Goal: Communication & Community: Answer question/provide support

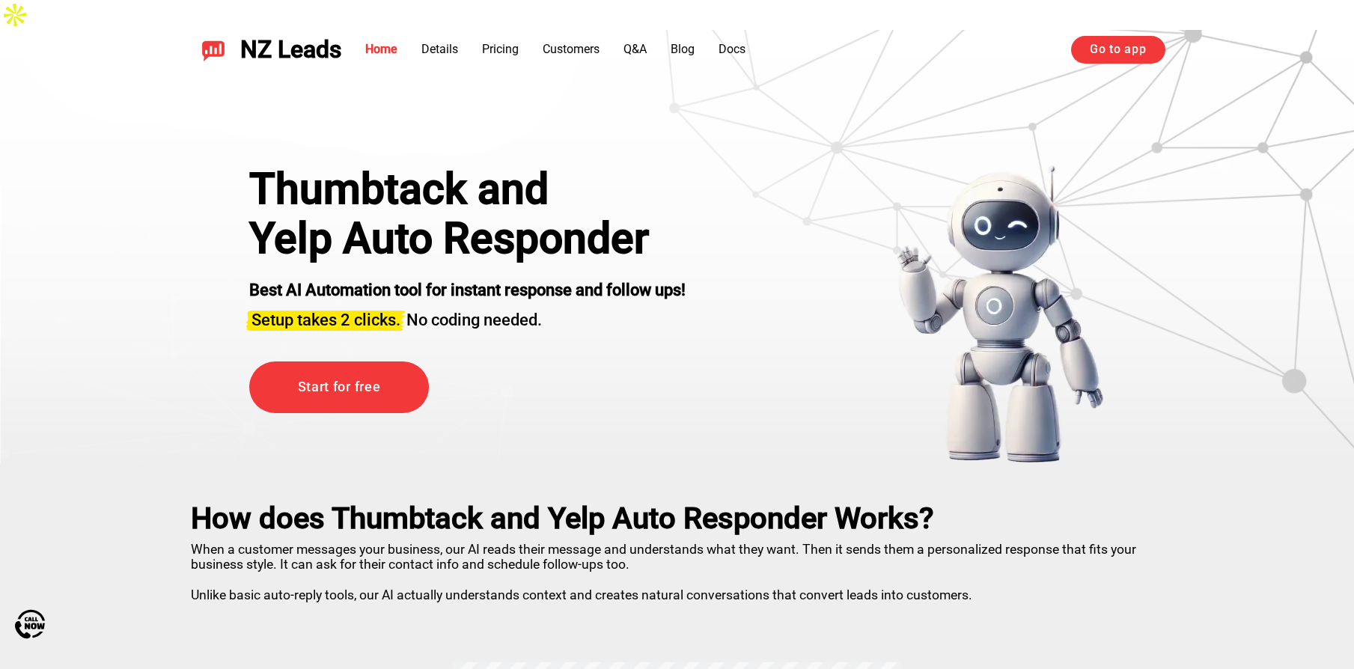
click at [1092, 50] on link "Go to app" at bounding box center [1118, 49] width 94 height 27
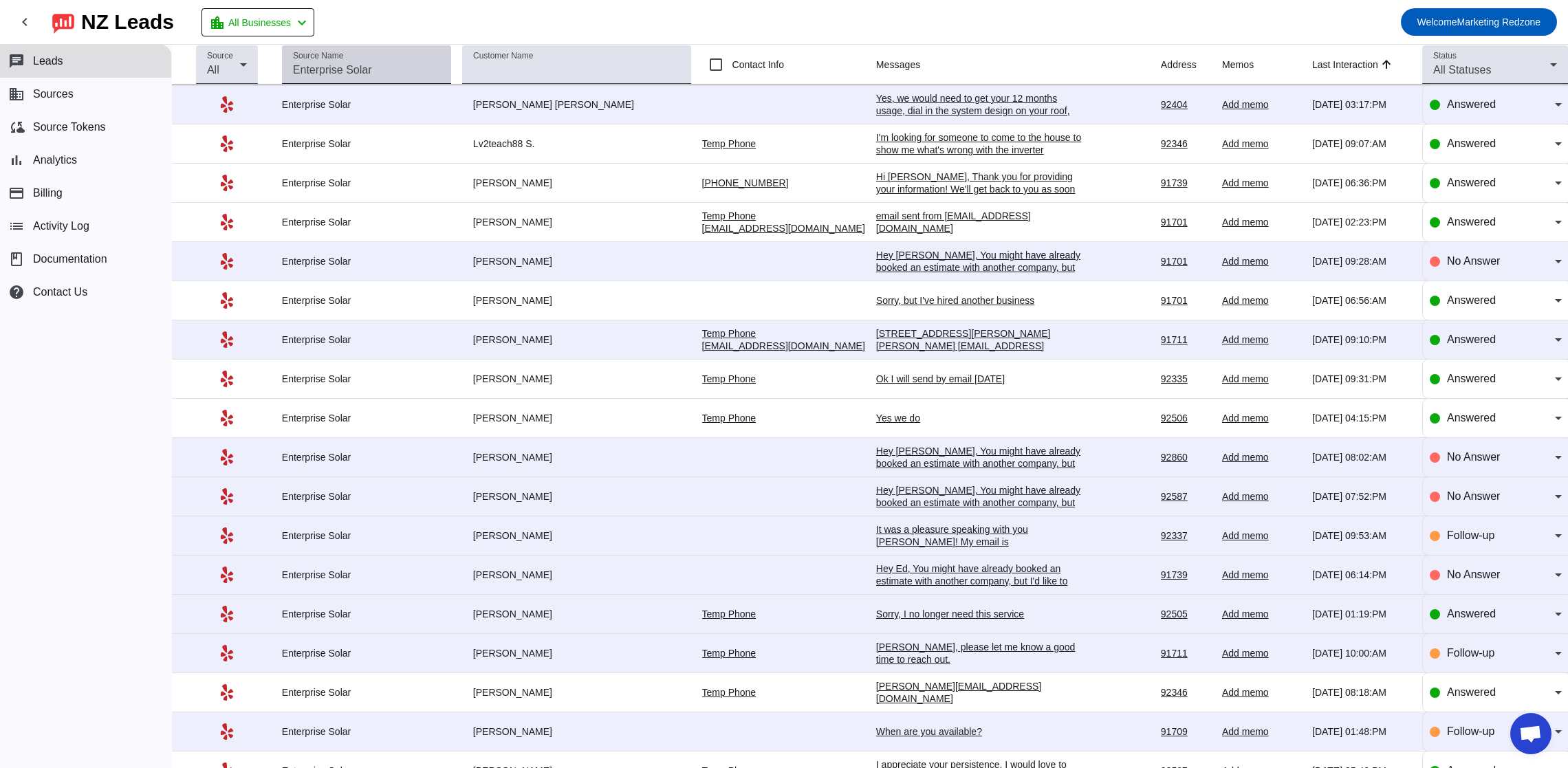
click at [332, 59] on mat-label "Source Name" at bounding box center [318, 56] width 51 height 9
click at [332, 62] on input "Source Name" at bounding box center [367, 70] width 147 height 17
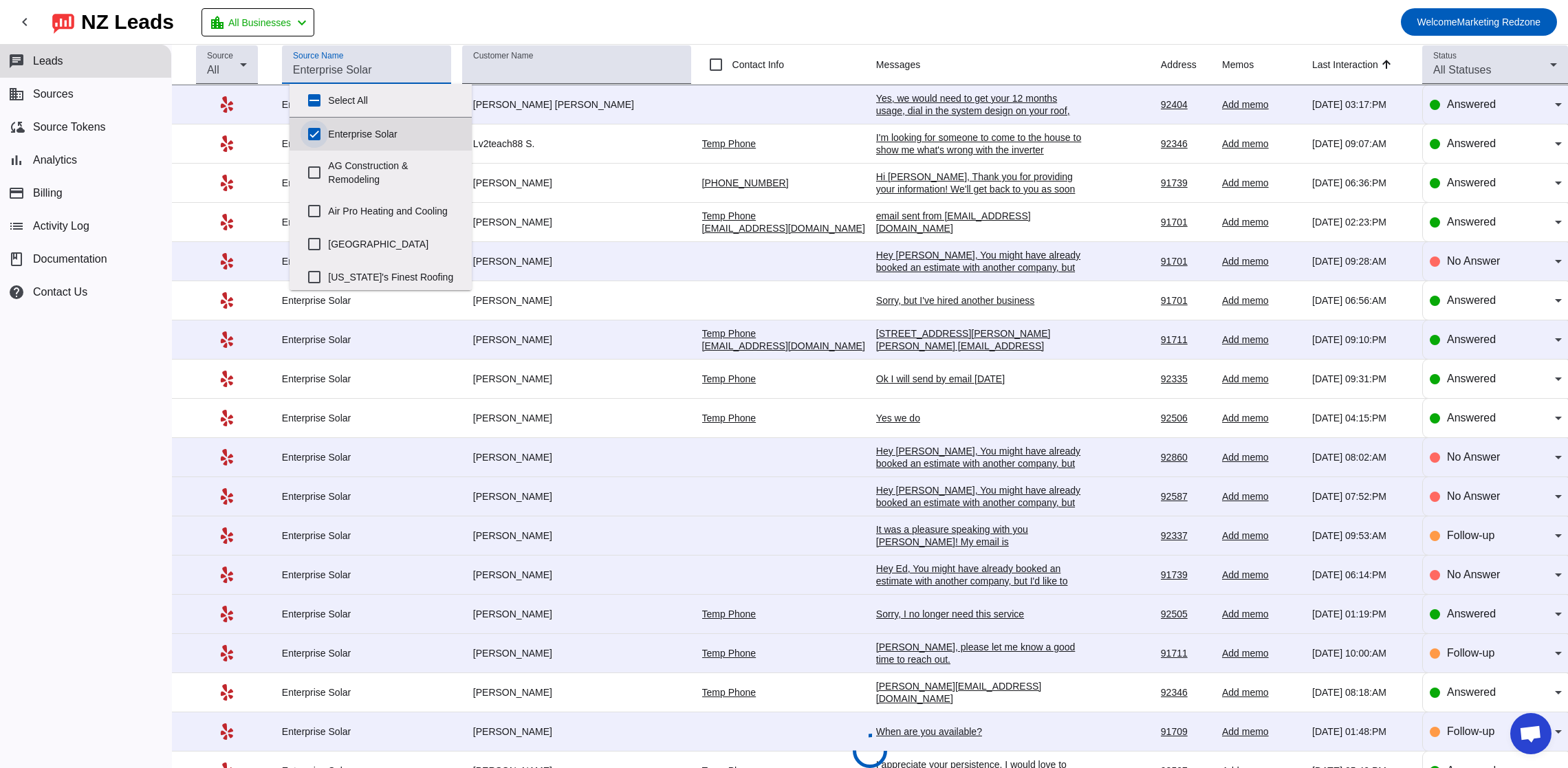
click at [315, 130] on input "Enterprise Solar" at bounding box center [314, 134] width 28 height 28
checkbox input "false"
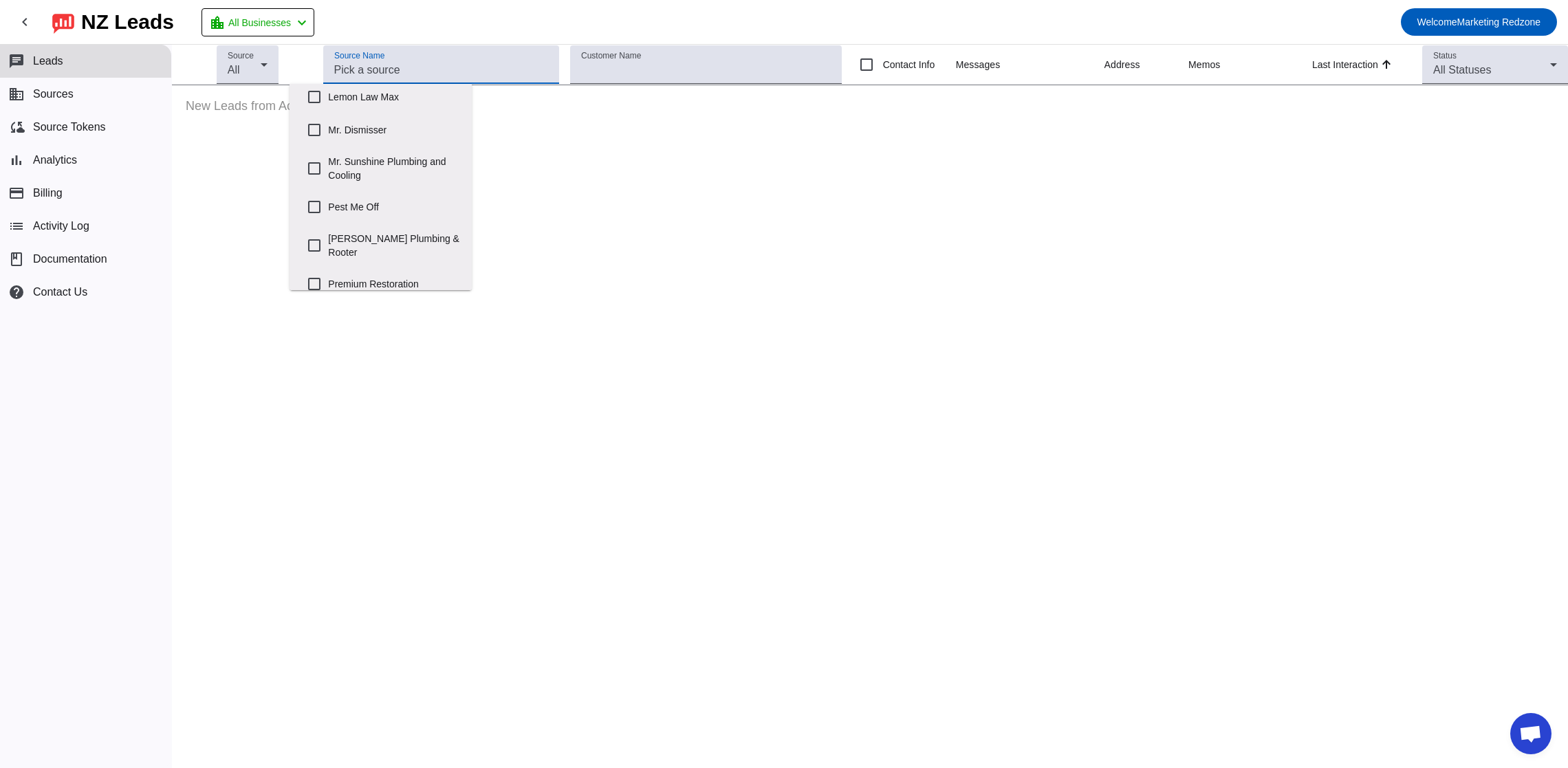
scroll to position [525, 0]
click at [315, 177] on input "Mr. Sunshine Plumbing and Cooling" at bounding box center [314, 165] width 28 height 28
checkbox input "true"
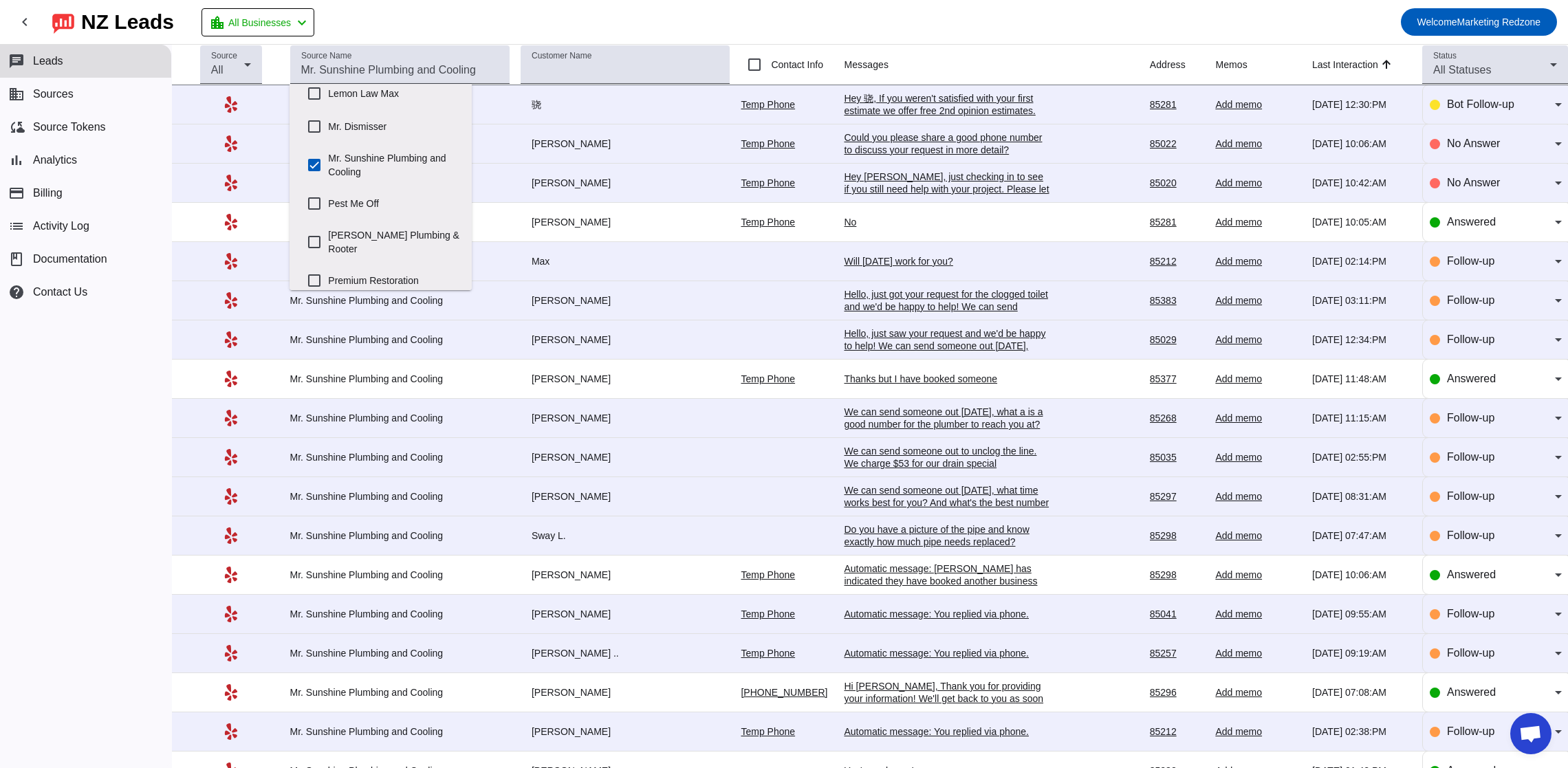
click at [695, 29] on mat-toolbar-row "chevron_left [GEOGRAPHIC_DATA] Leads location_city All Businesses chevron_left …" at bounding box center [784, 22] width 1568 height 44
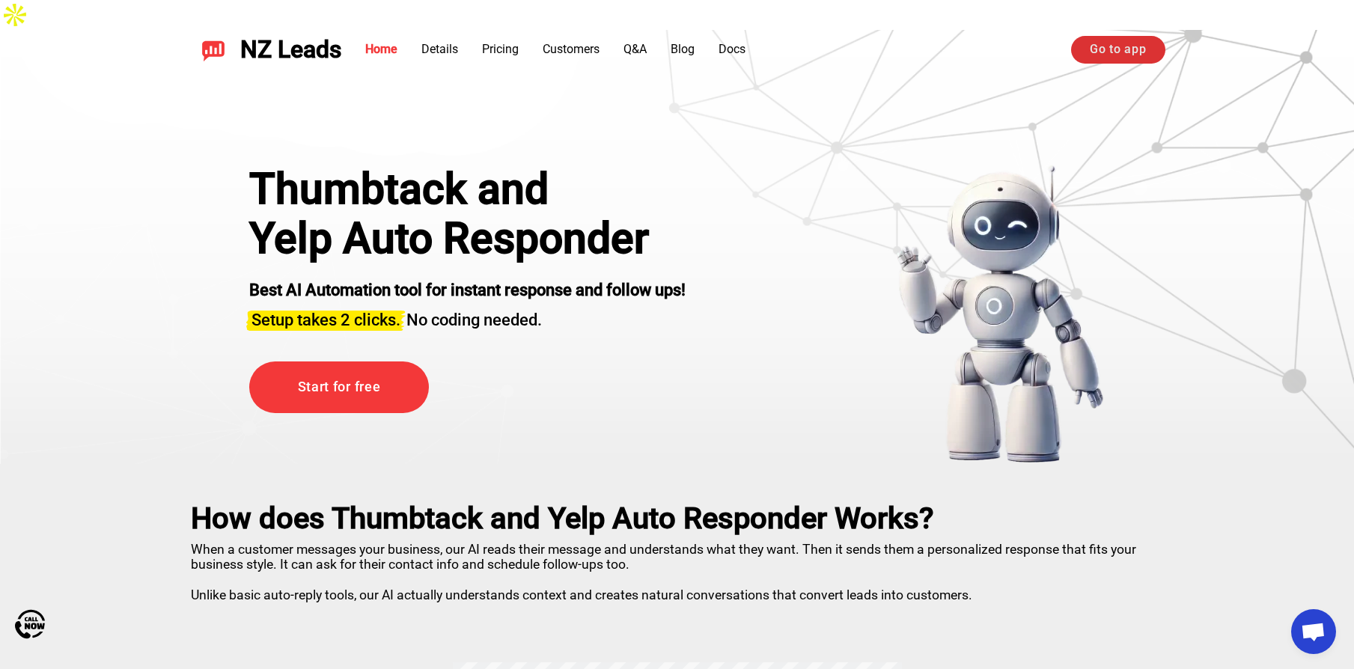
click at [1122, 55] on link "Go to app" at bounding box center [1118, 49] width 94 height 27
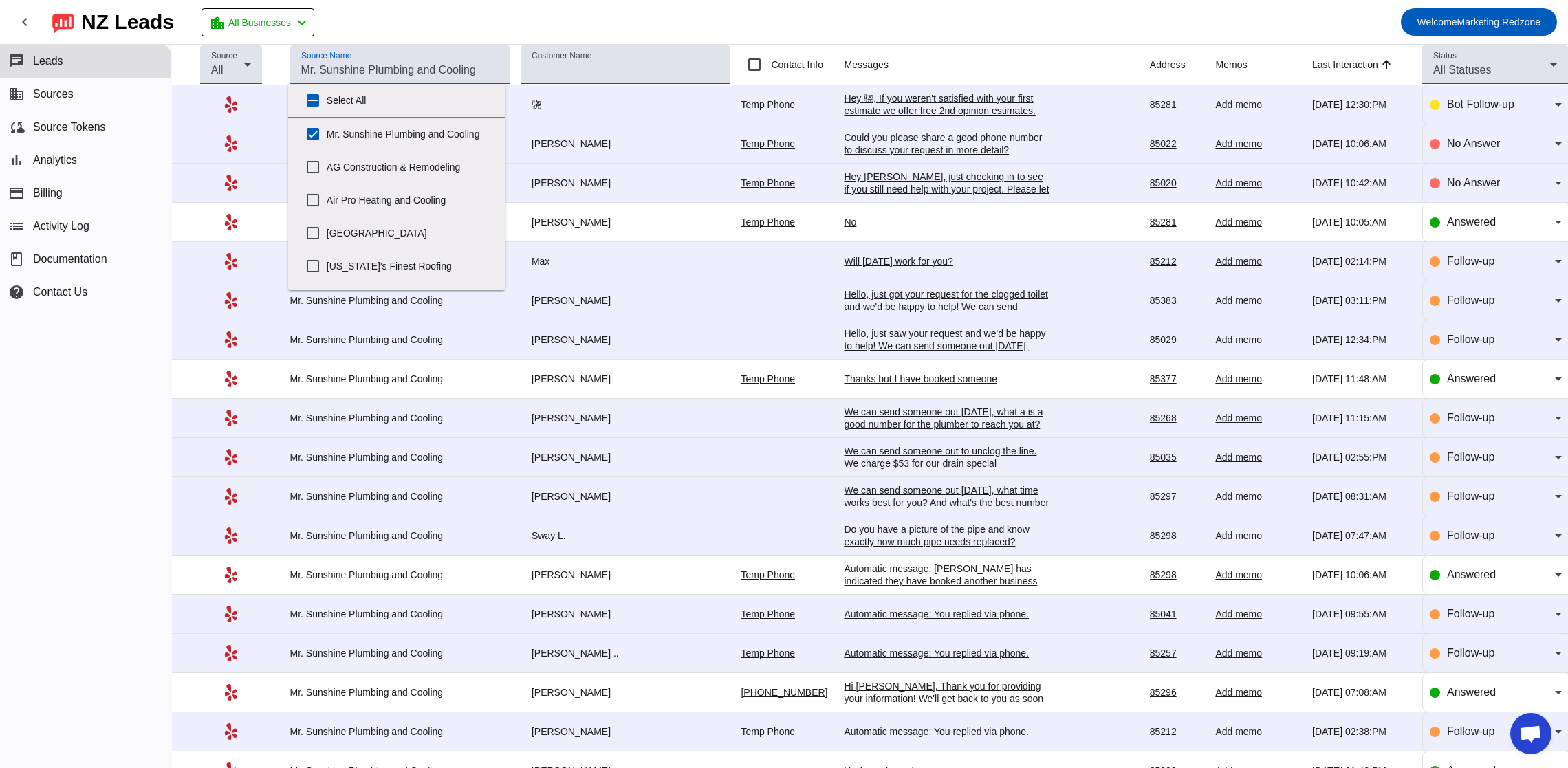
click at [381, 67] on input "Source Name" at bounding box center [400, 70] width 198 height 17
click at [310, 133] on input "Mr. Sunshine Plumbing and Cooling" at bounding box center [312, 134] width 28 height 28
checkbox input "false"
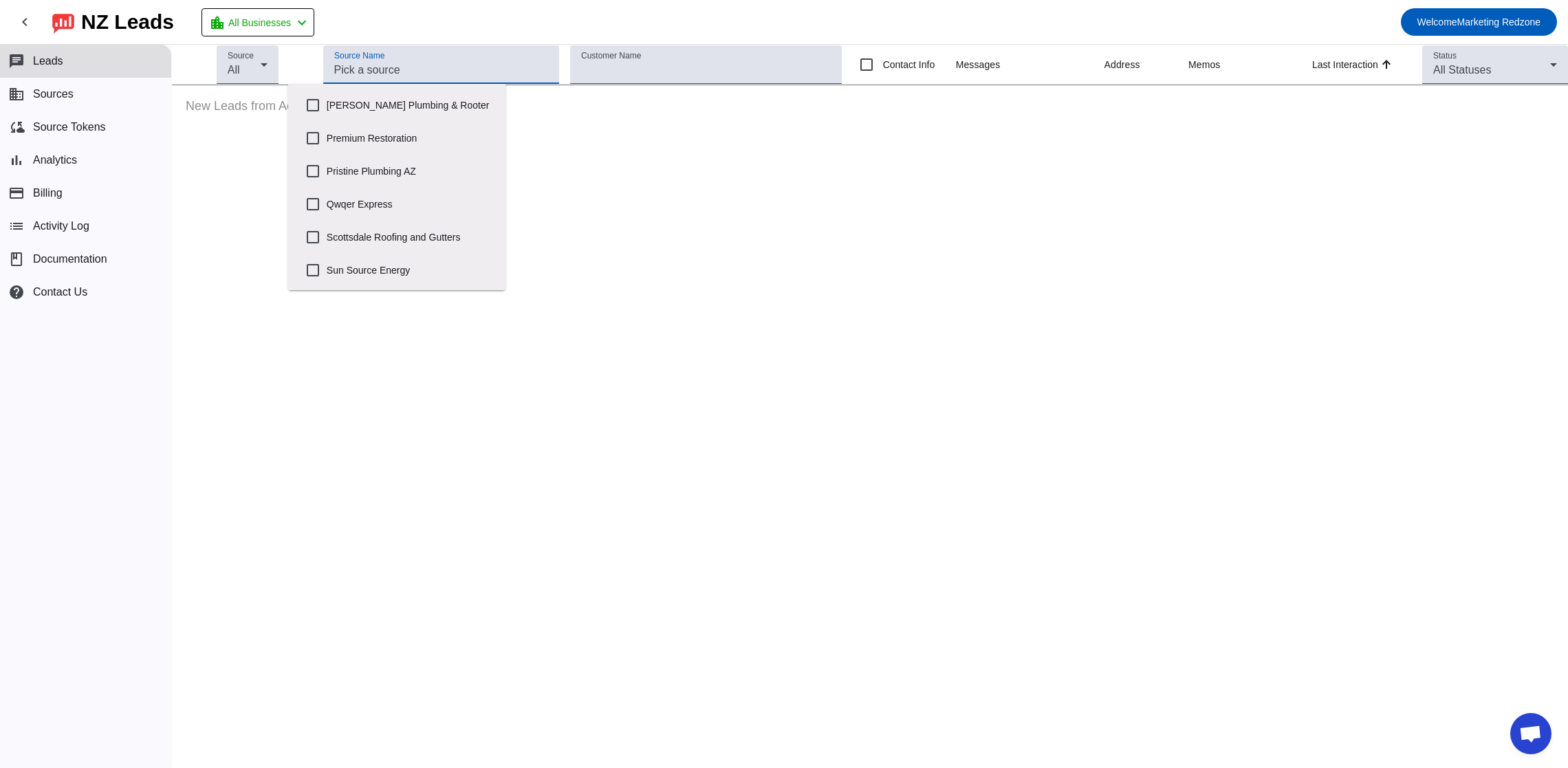
scroll to position [651, 0]
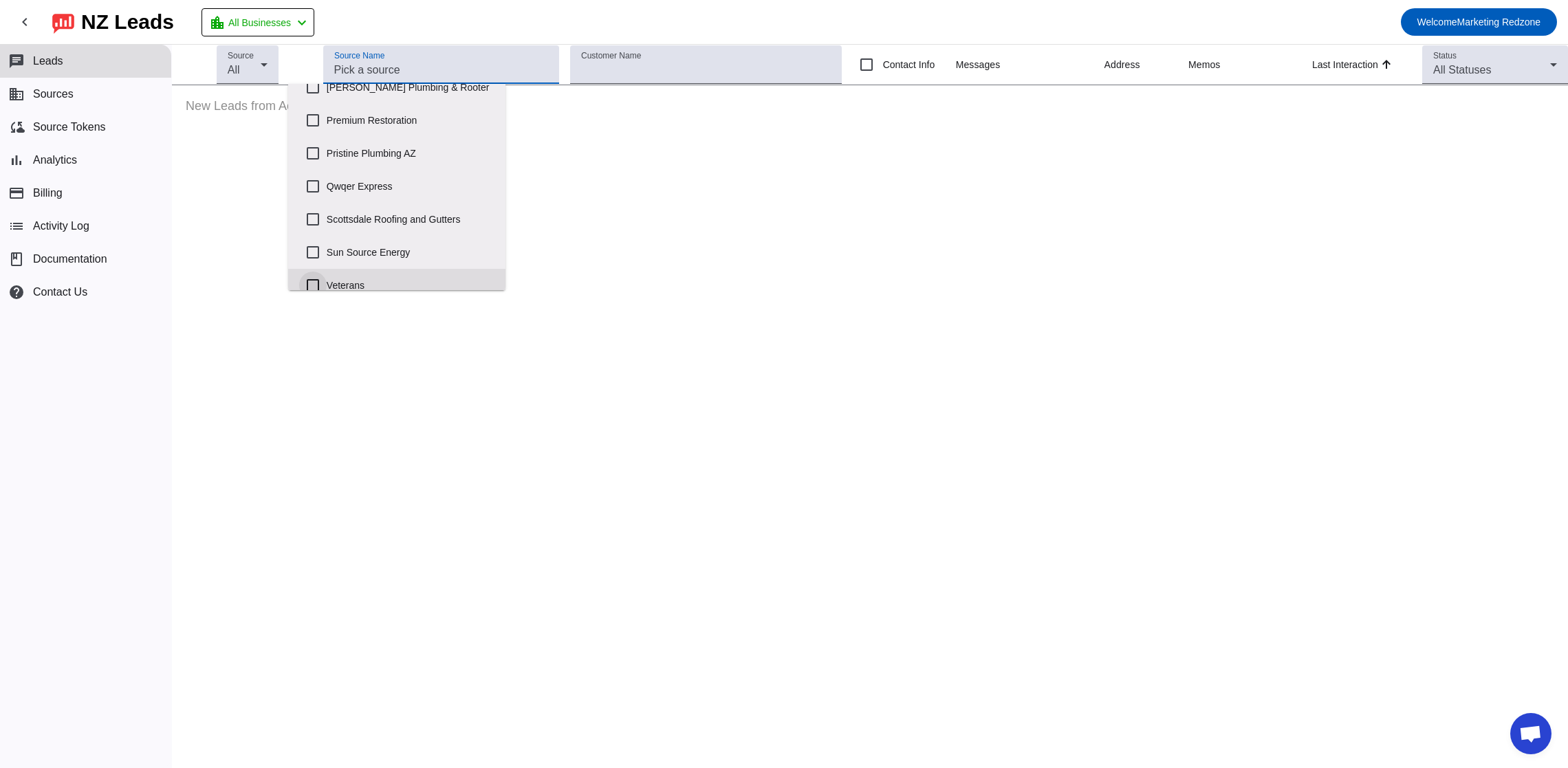
click at [305, 272] on input "Veterans" at bounding box center [312, 286] width 28 height 28
checkbox input "true"
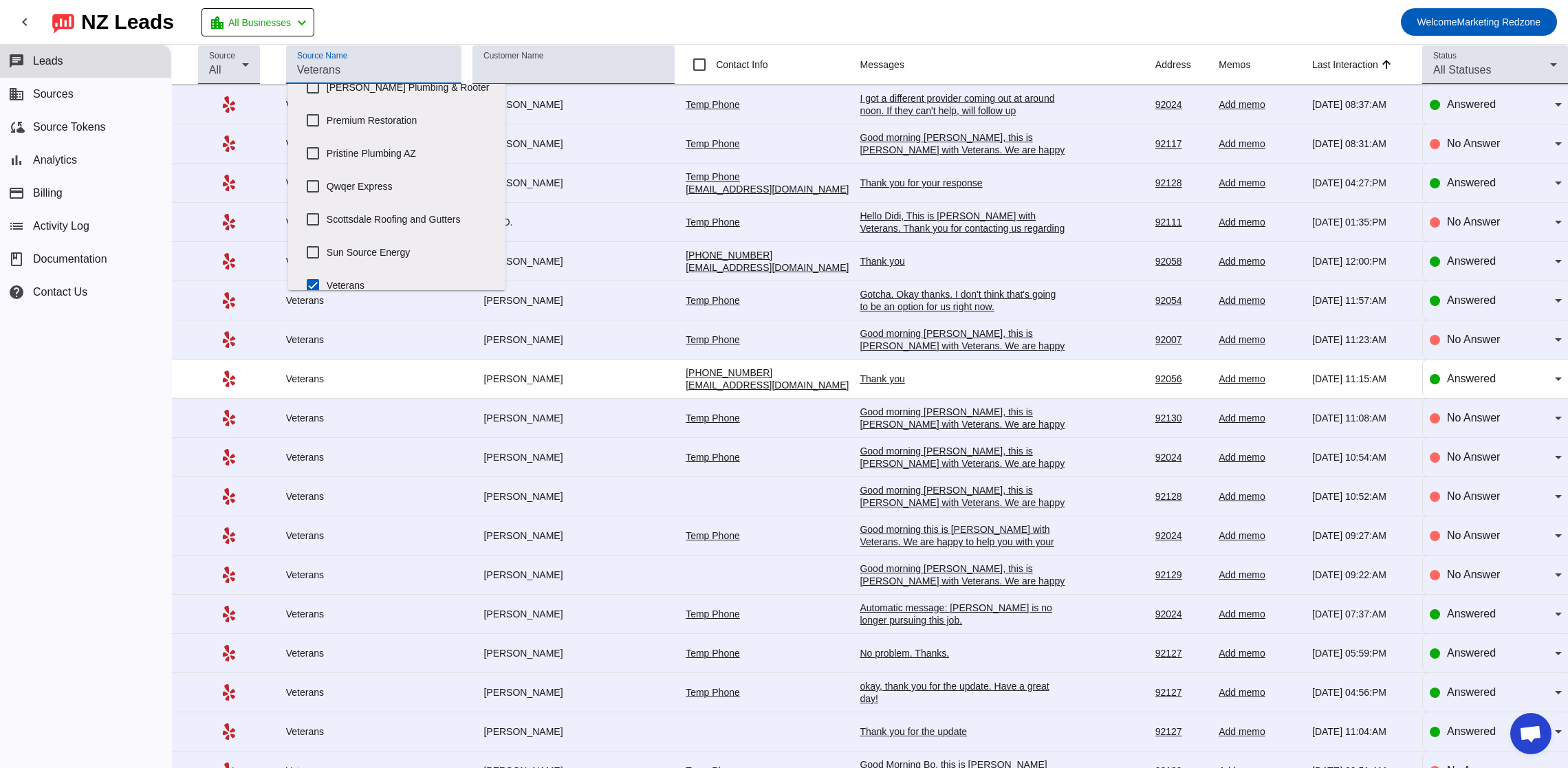
click at [859, 105] on div "I got a different provider coming out at around noon. If they can't help, will …" at bounding box center [962, 104] width 206 height 25
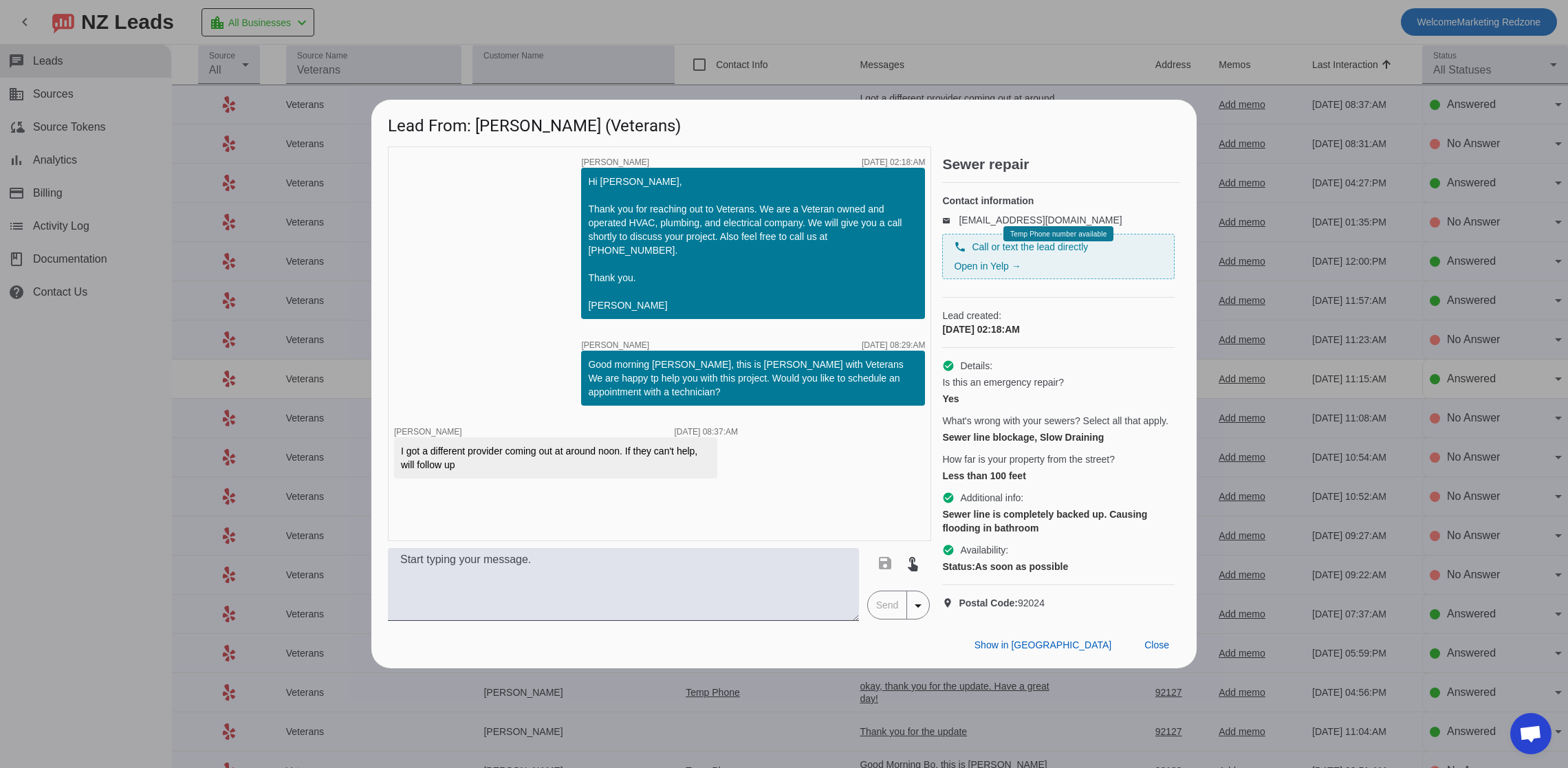
scroll to position [0, 0]
click at [1153, 657] on span at bounding box center [1156, 644] width 47 height 25
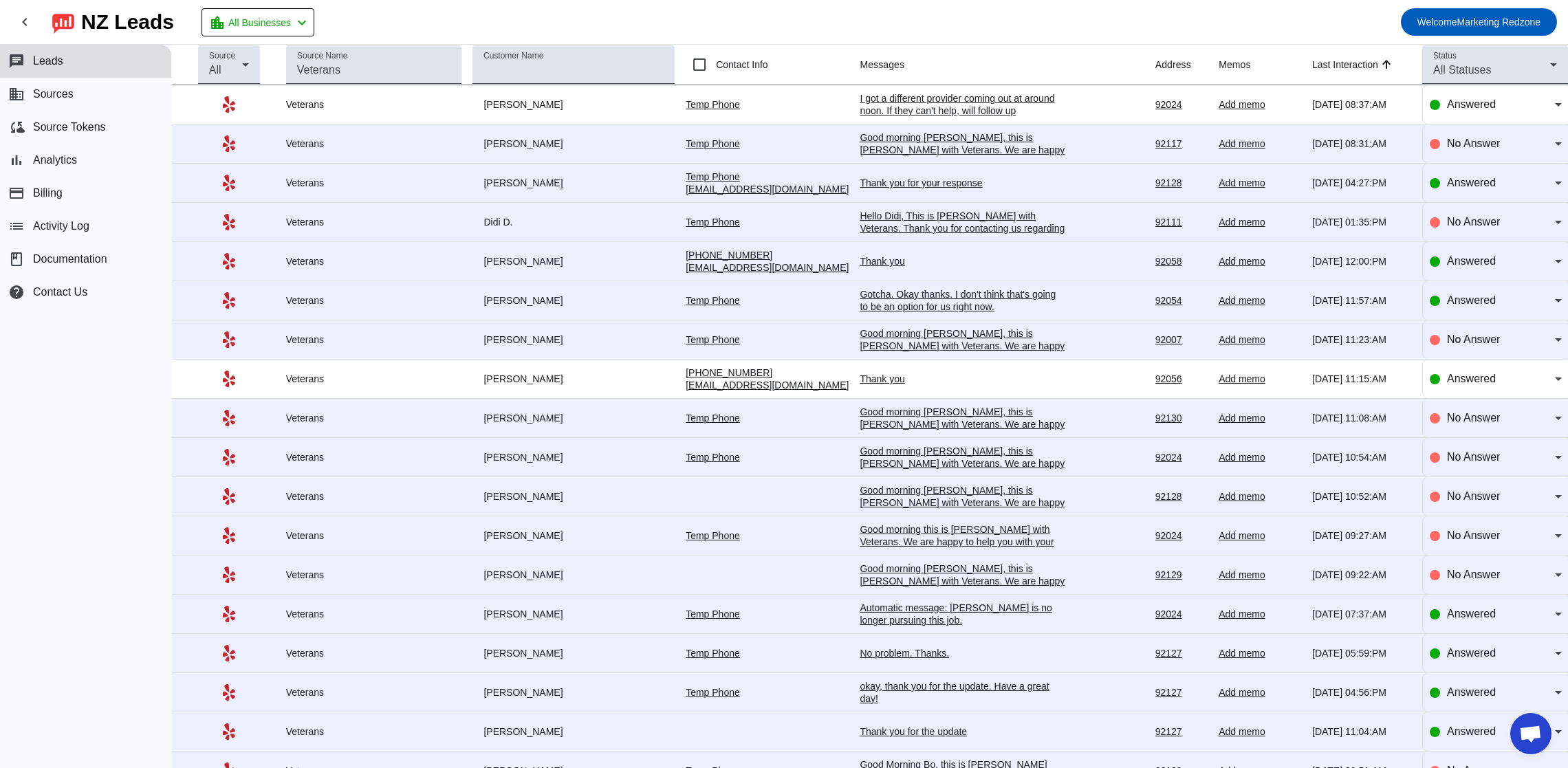
click at [859, 176] on div "Thank you for your response" at bounding box center [962, 182] width 206 height 12
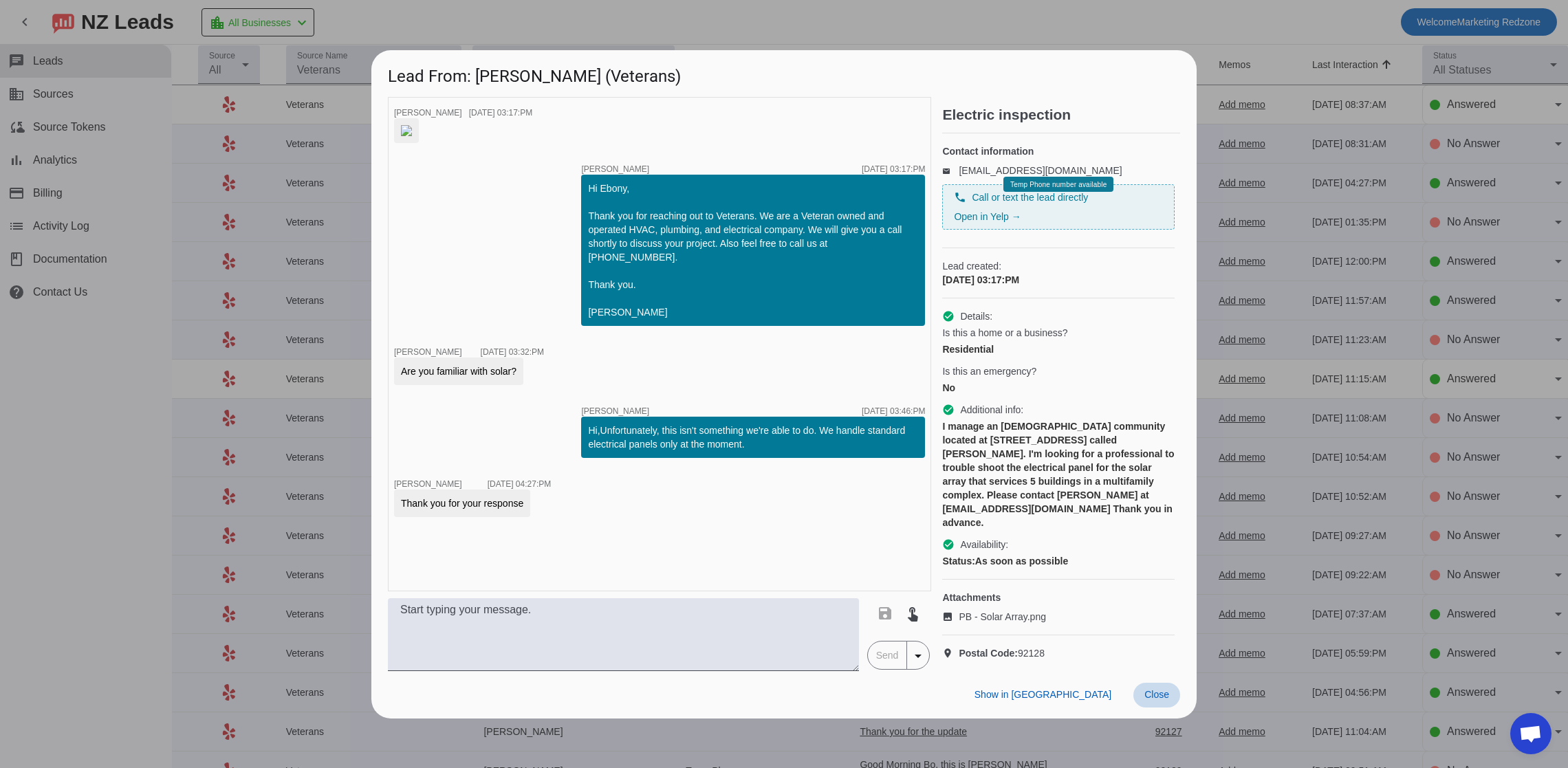
click at [1144, 689] on span "Close" at bounding box center [1156, 695] width 25 height 11
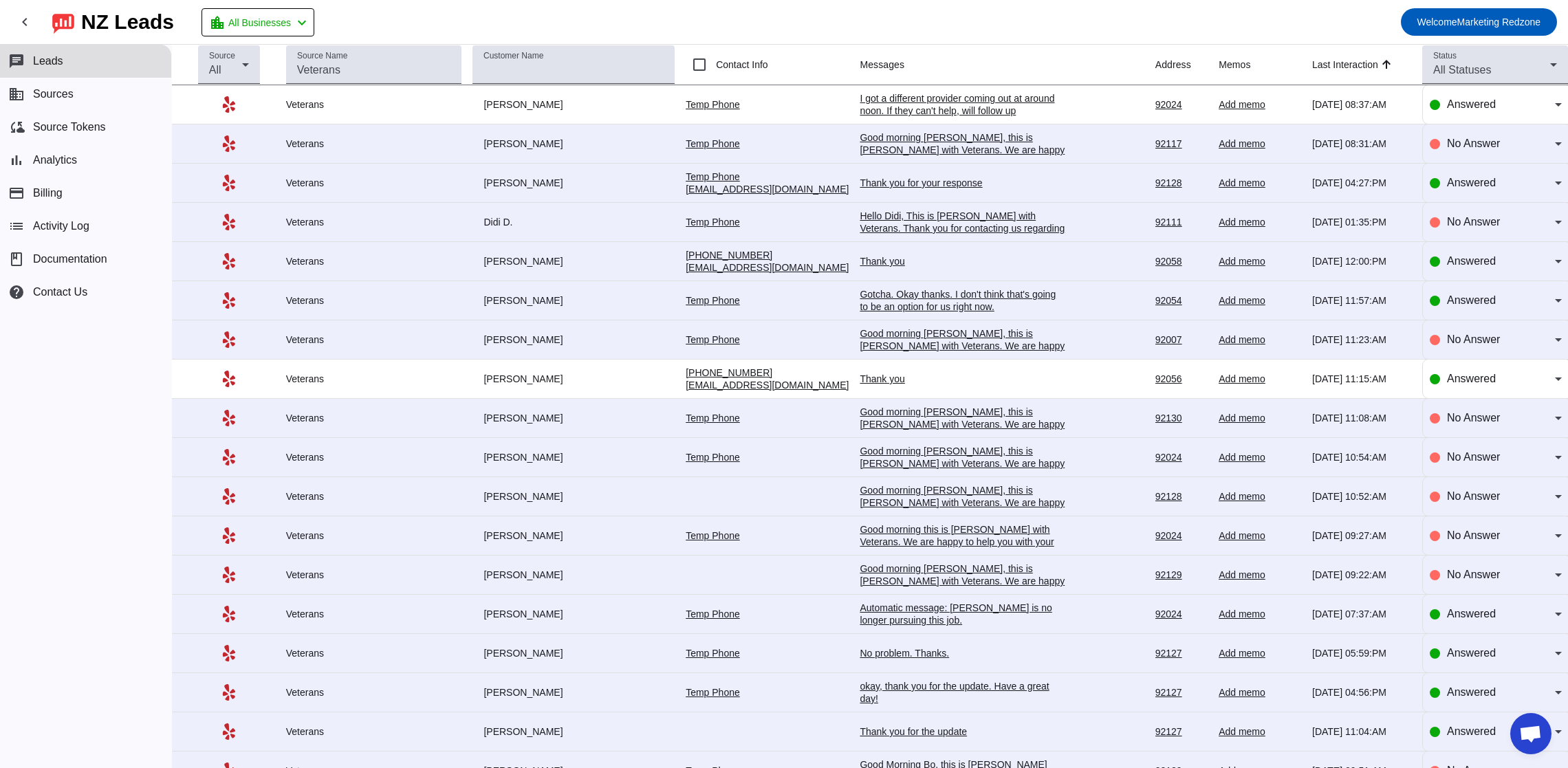
click at [859, 373] on div "Thank you" at bounding box center [962, 378] width 206 height 12
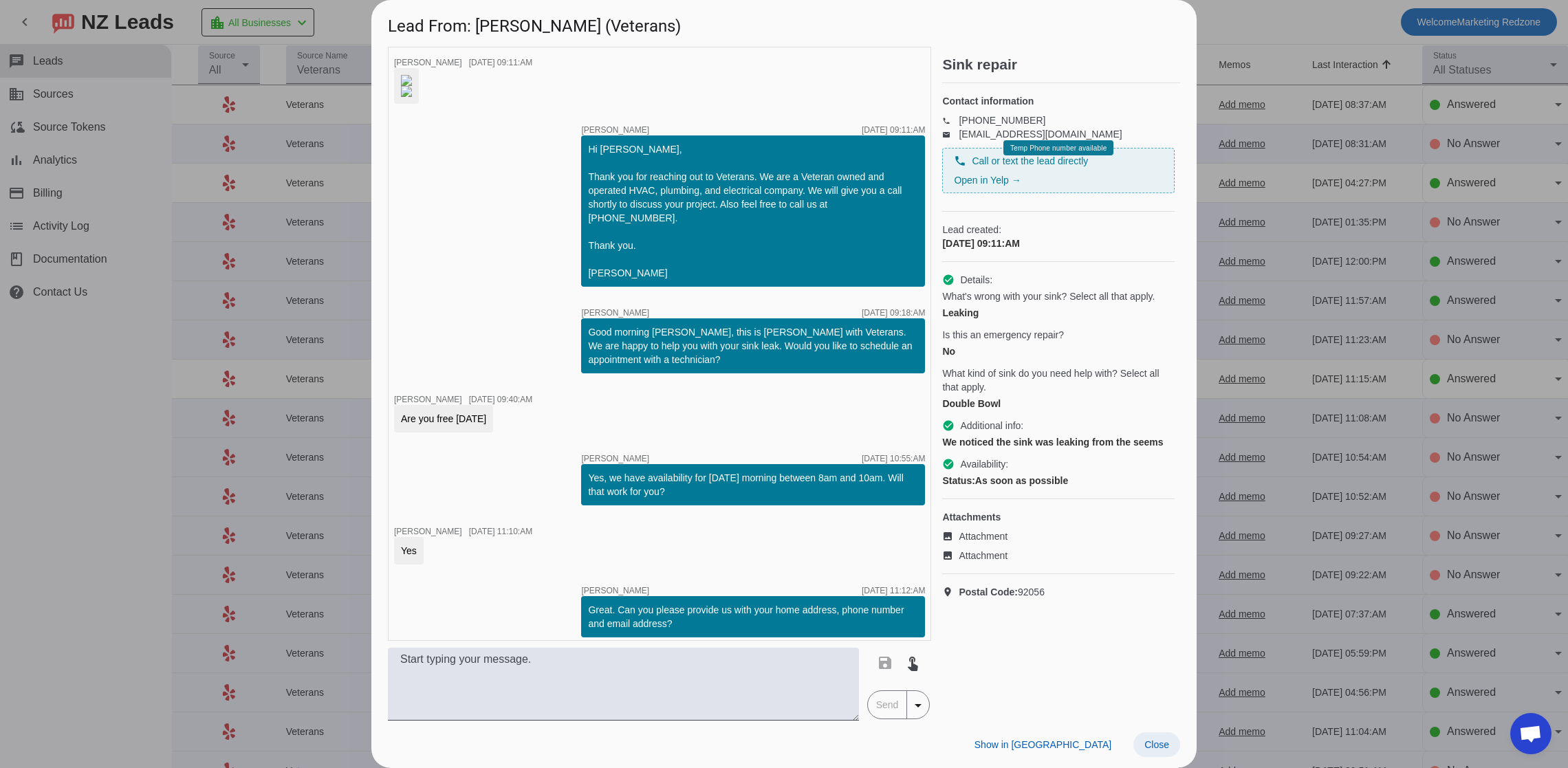
click at [1139, 733] on span at bounding box center [1156, 744] width 47 height 25
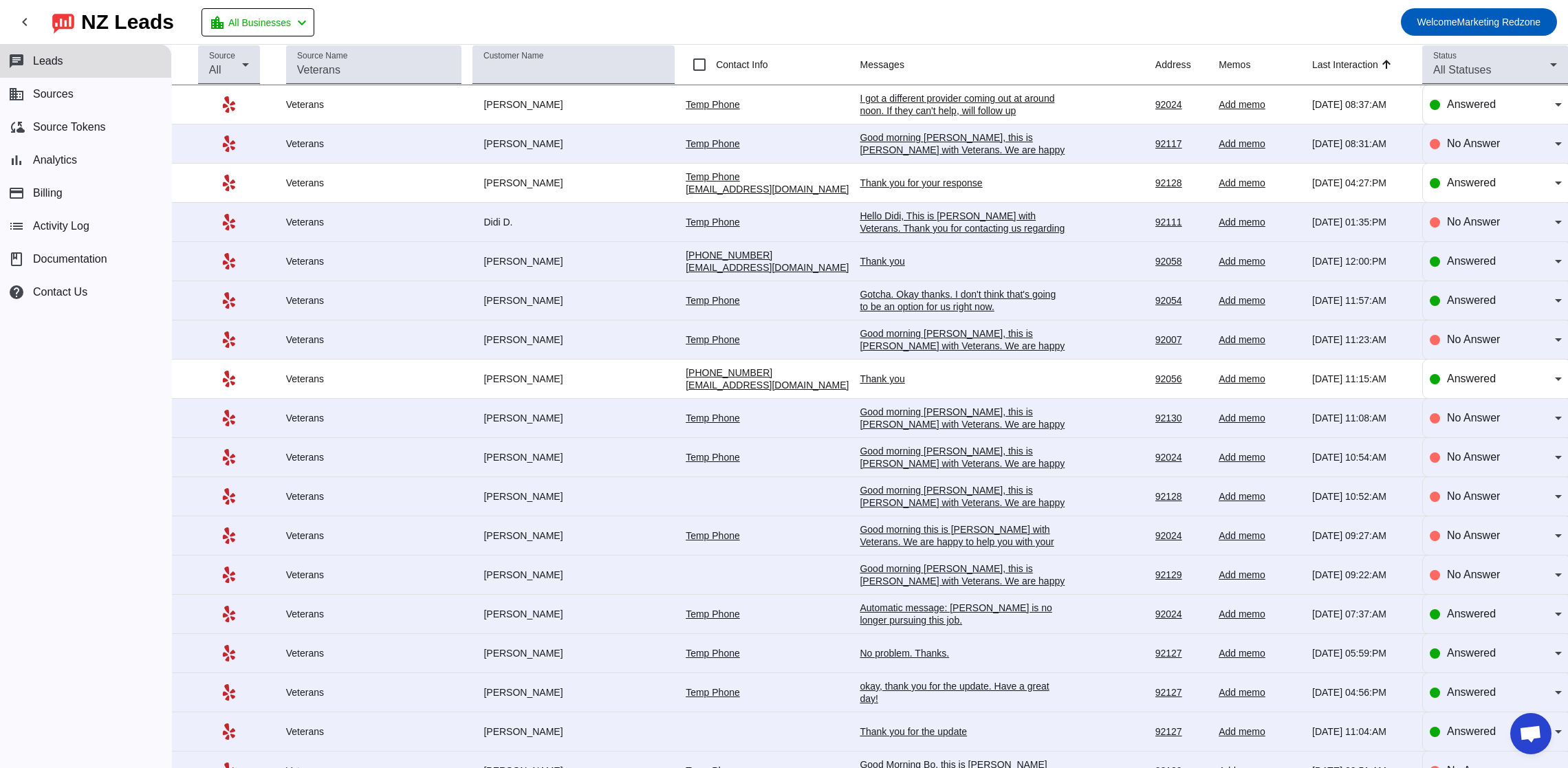
click at [877, 689] on div "okay, thank you for the update. Have a great day!" at bounding box center [962, 692] width 206 height 25
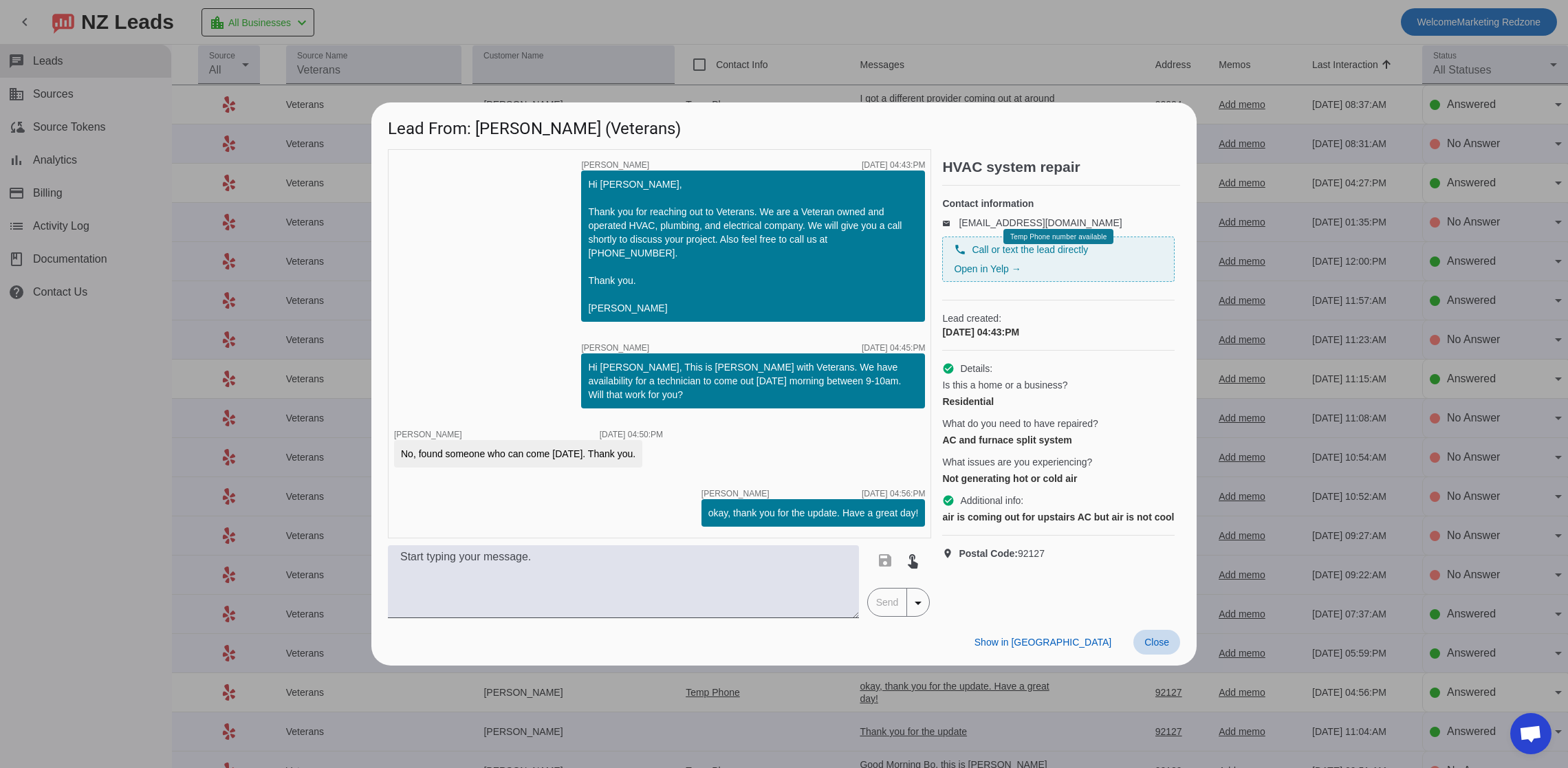
click at [1154, 637] on span "Close" at bounding box center [1156, 642] width 25 height 11
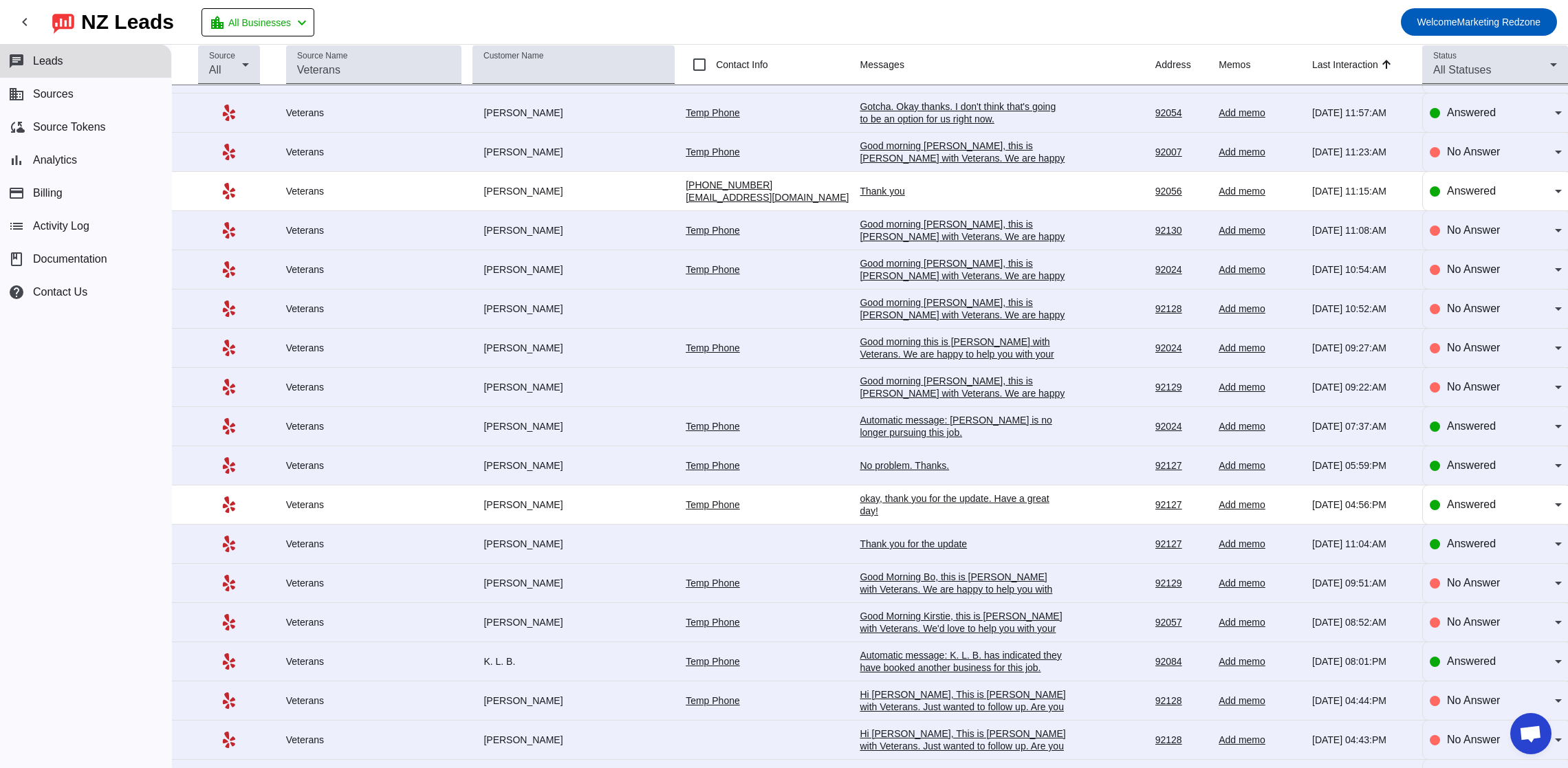
scroll to position [197, 0]
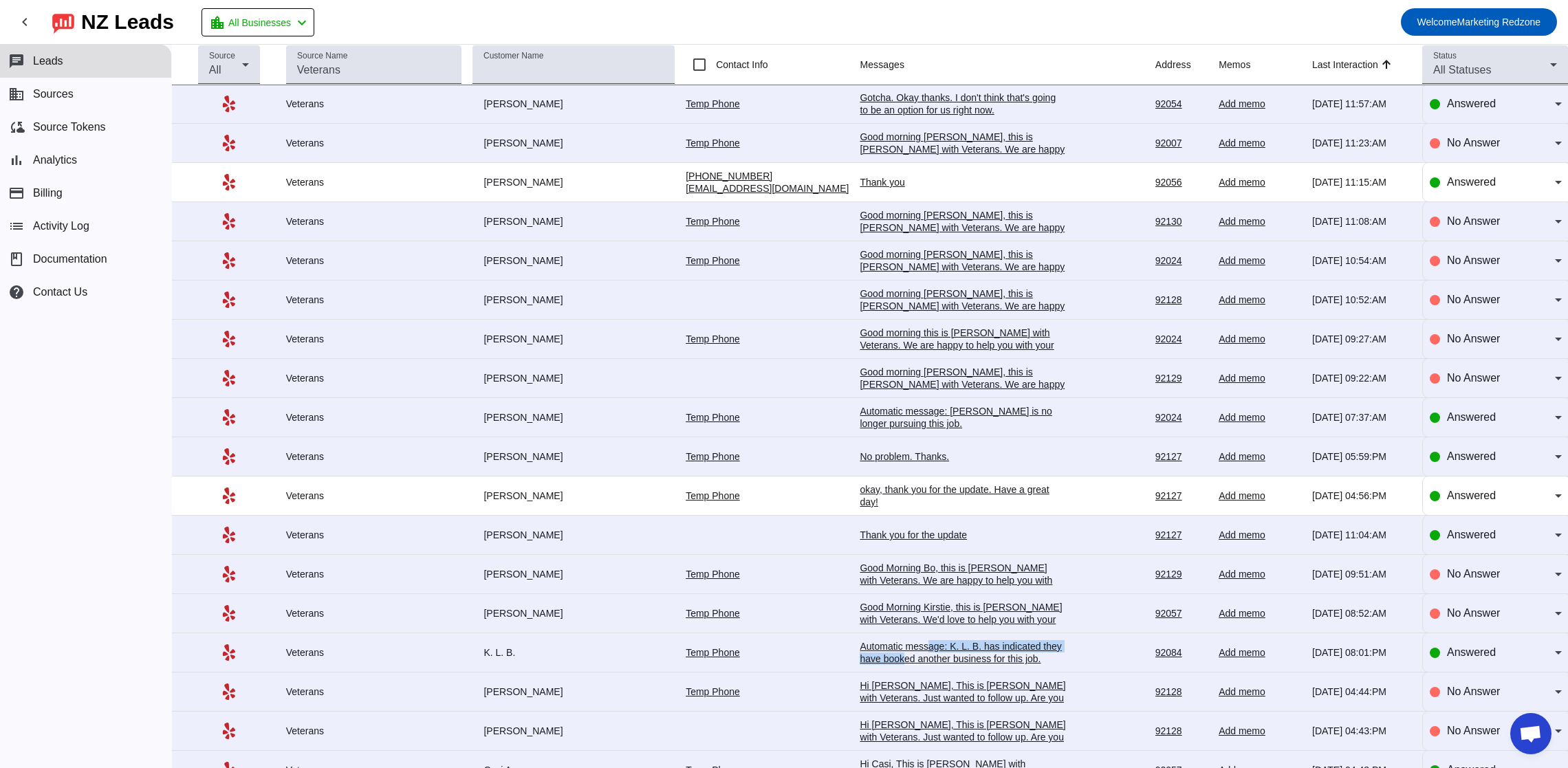
drag, startPoint x: 875, startPoint y: 660, endPoint x: 898, endPoint y: 651, distance: 24.7
click at [898, 651] on div "Automatic message: K. L. B. has indicated they have booked another business for…" at bounding box center [962, 652] width 206 height 25
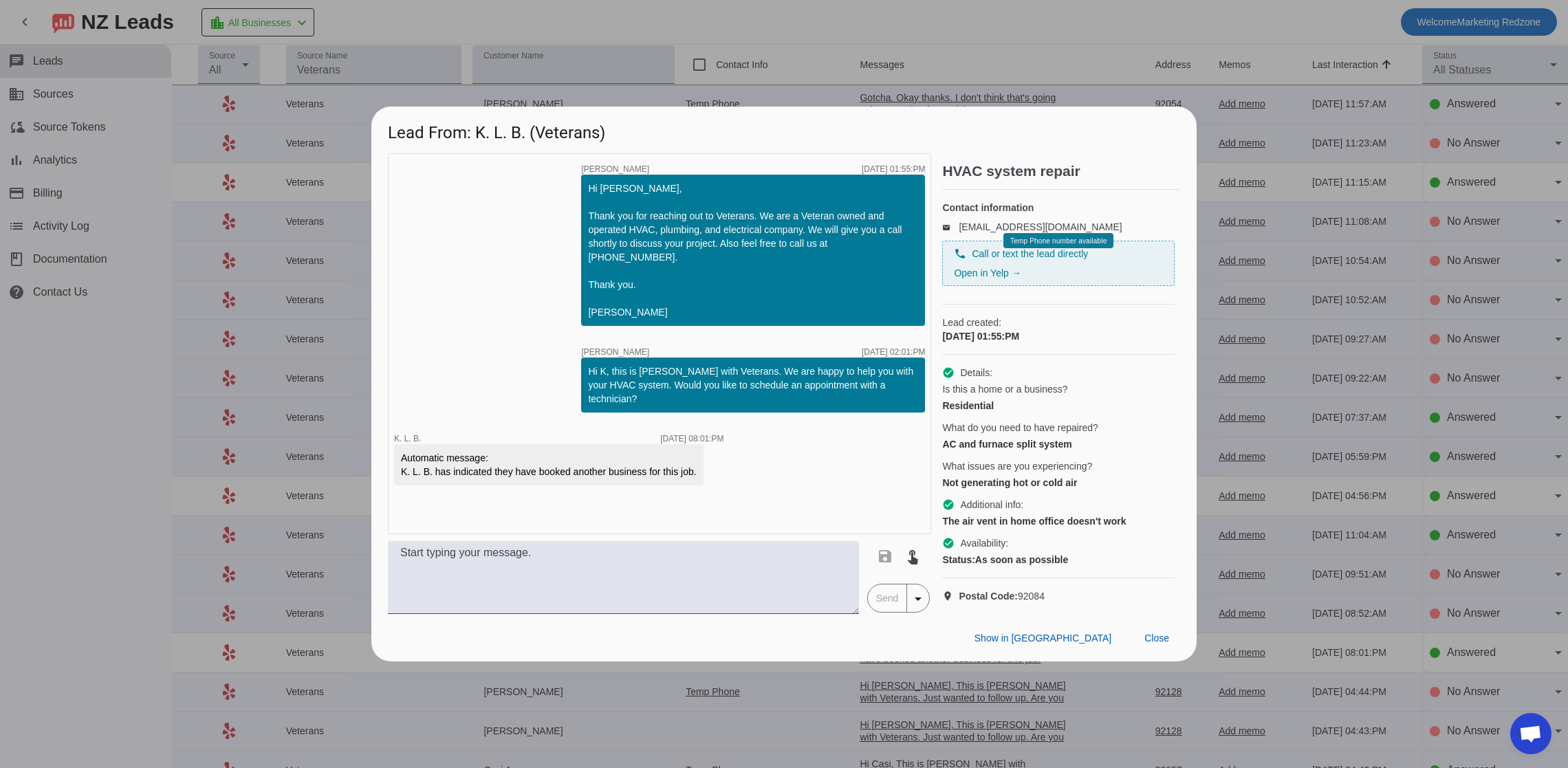
click at [1146, 634] on div "Show in Yelp Close" at bounding box center [784, 638] width 825 height 48
click at [1152, 643] on span "Close" at bounding box center [1156, 638] width 25 height 11
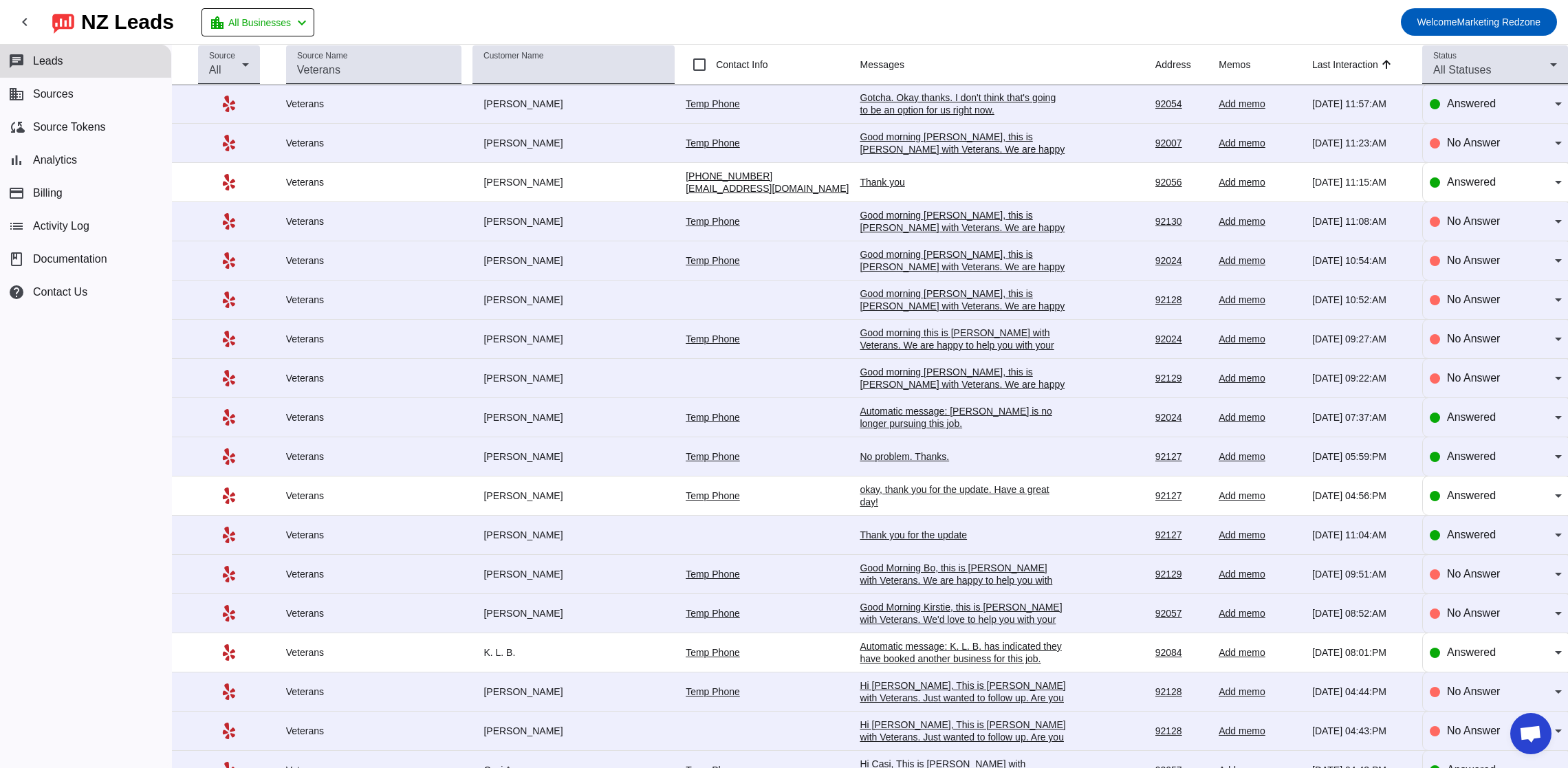
scroll to position [300, 0]
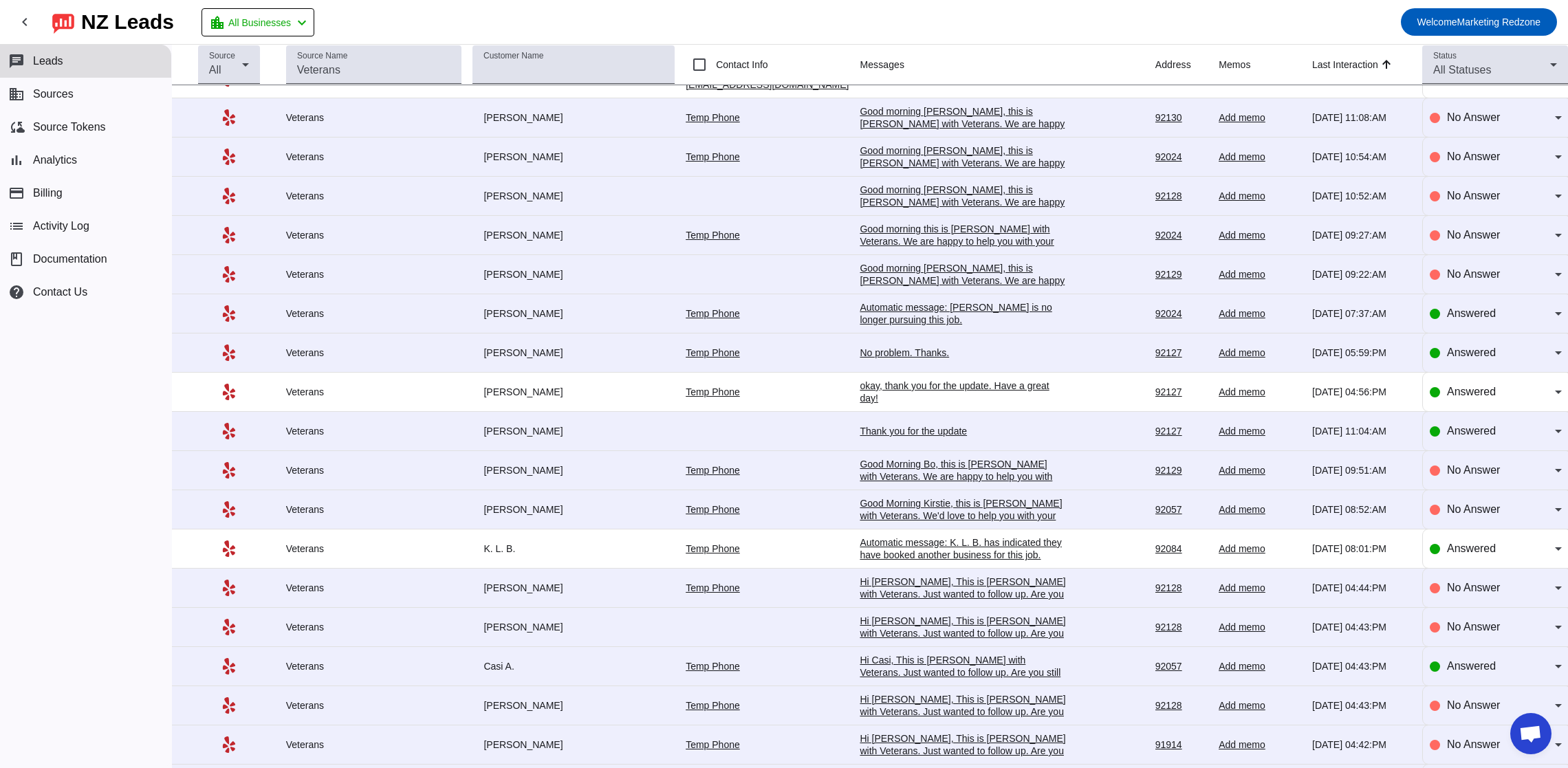
click at [944, 672] on div "Hi Casi, This is Ruth with Veterans. Just wanted to follow up. Are you still lo…" at bounding box center [962, 672] width 206 height 37
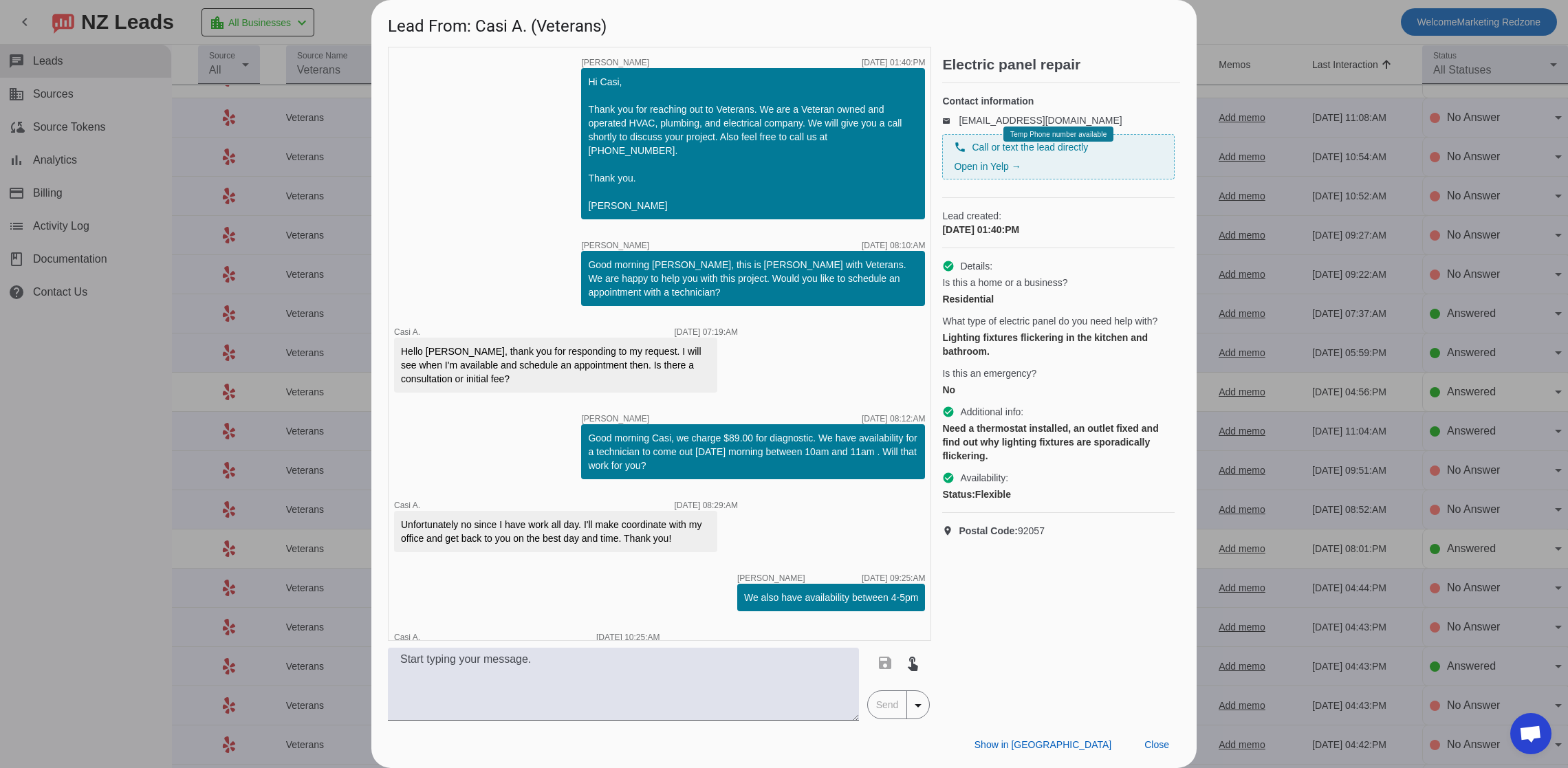
scroll to position [320, 0]
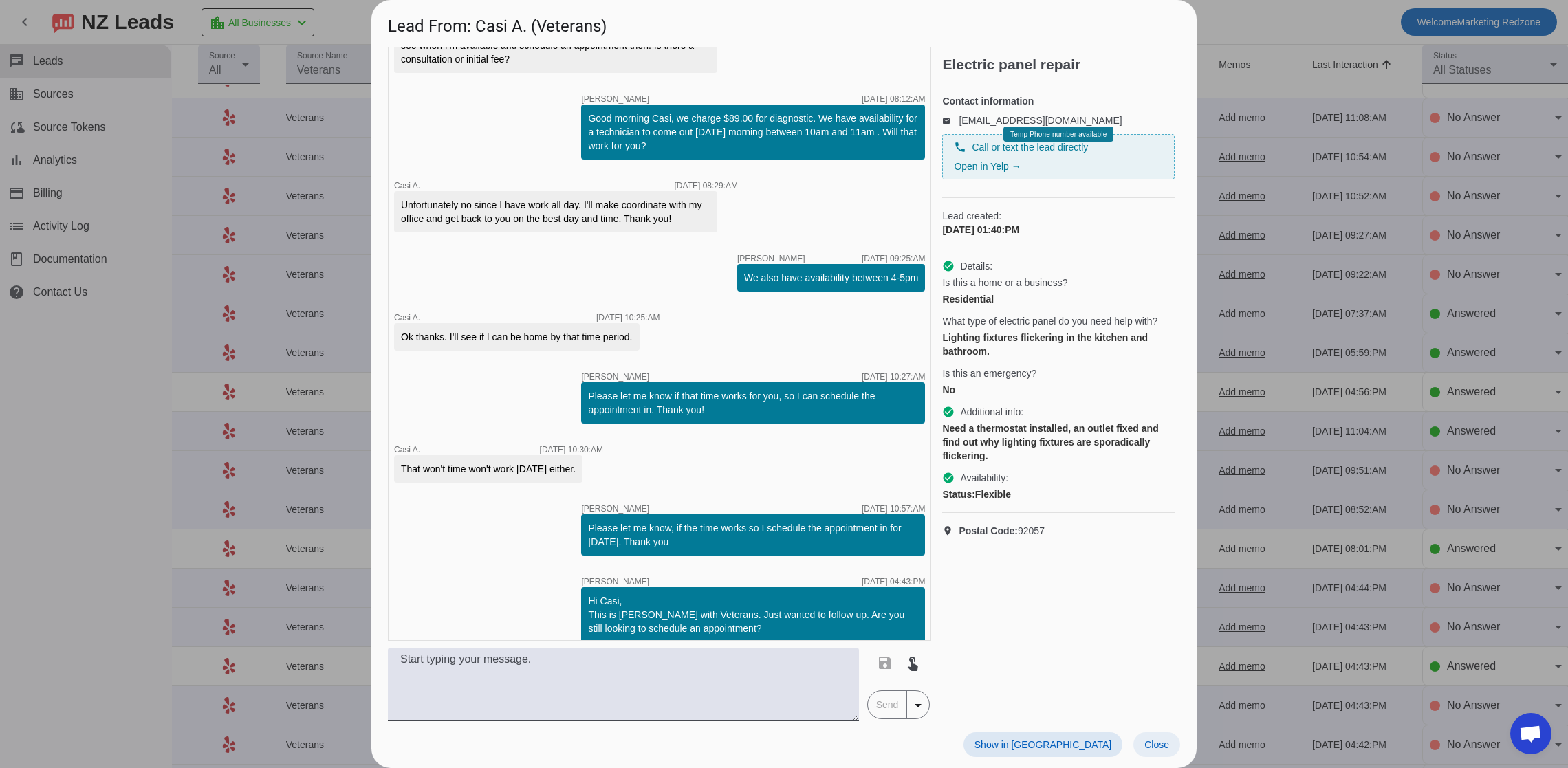
click at [1149, 752] on span at bounding box center [1156, 744] width 47 height 25
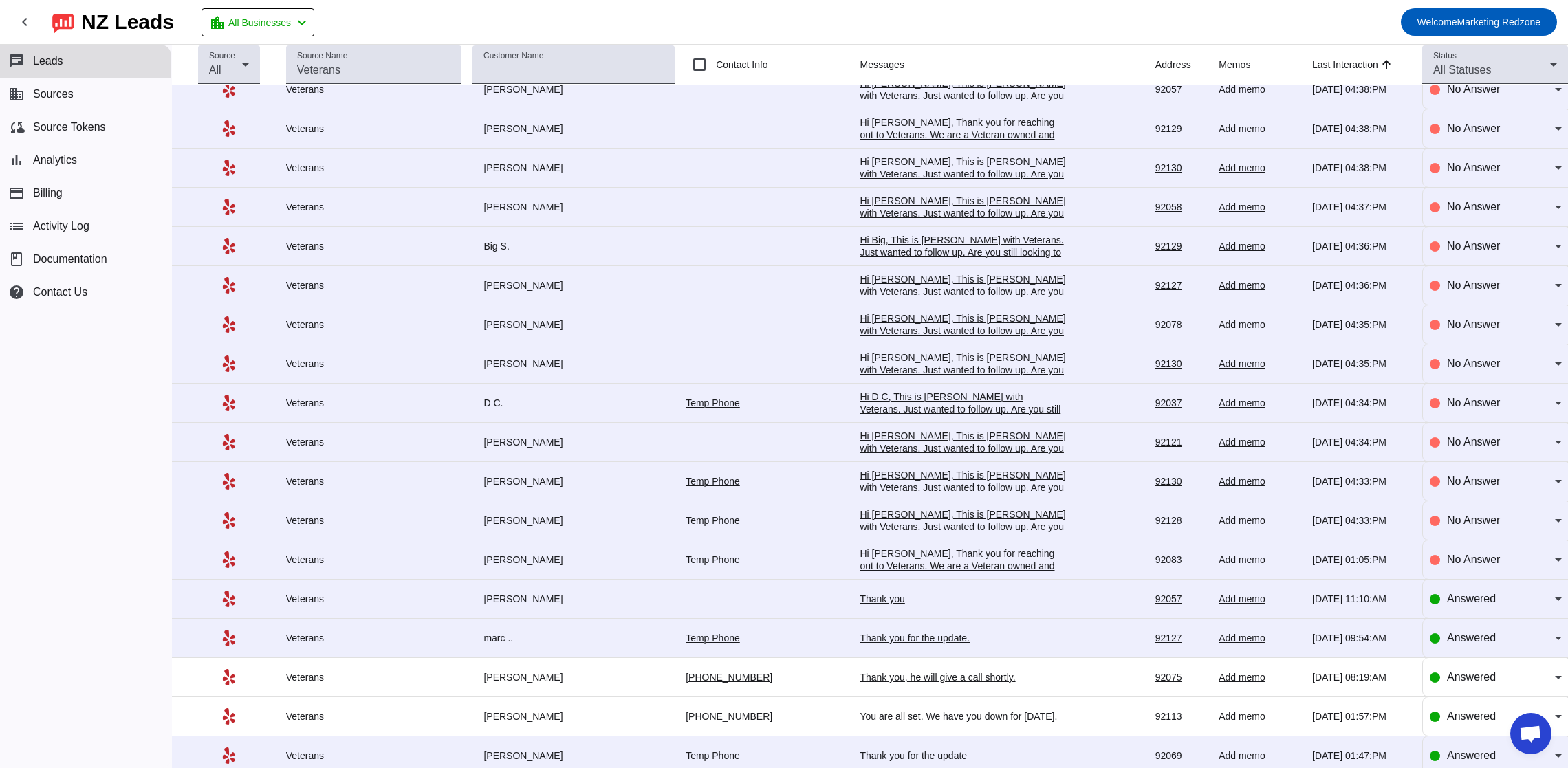
scroll to position [1214, 0]
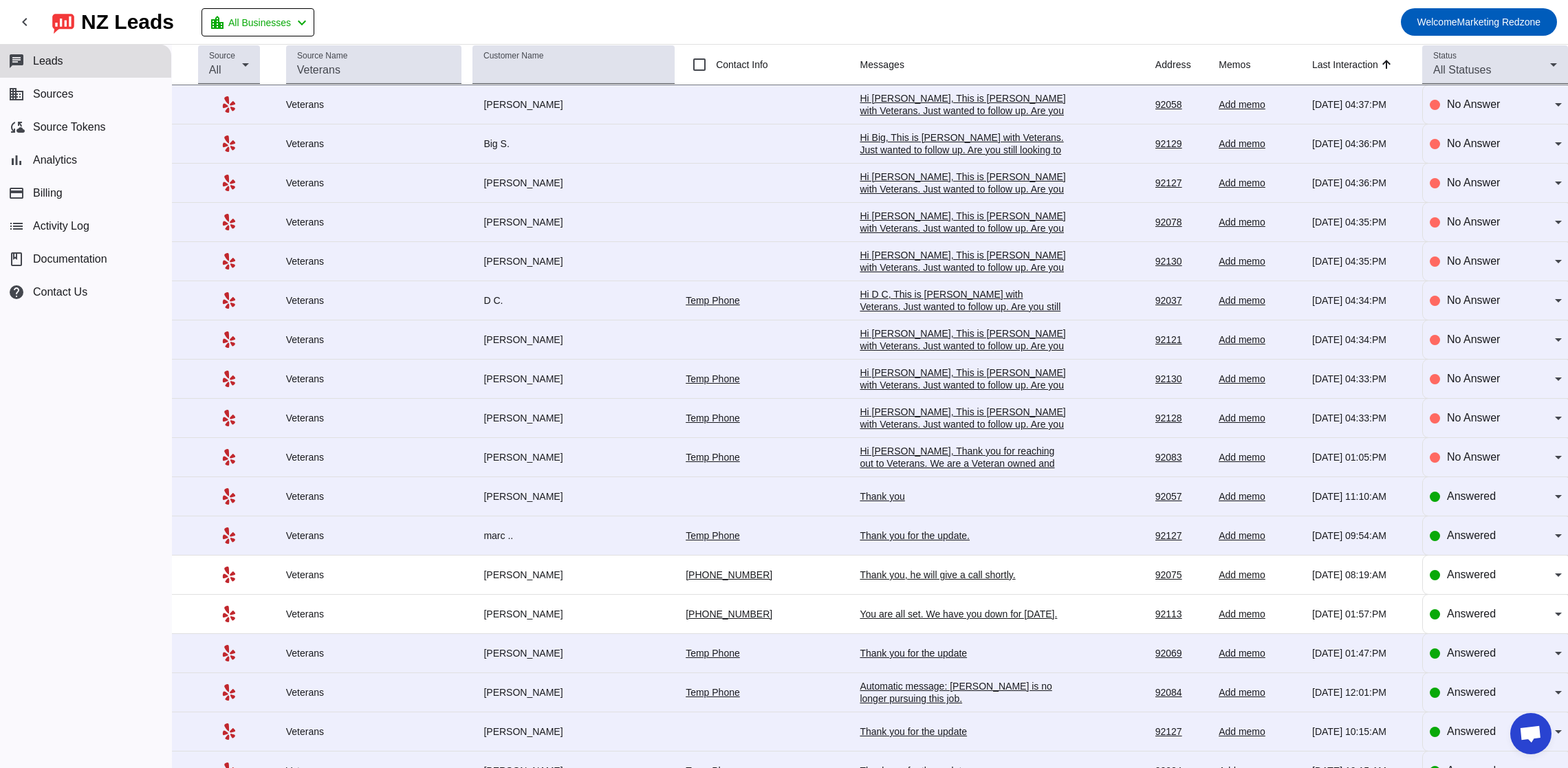
click at [978, 384] on div "Hi Feng, This is Ruth with Veterans. Just wanted to follow up. Are you still lo…" at bounding box center [962, 385] width 206 height 37
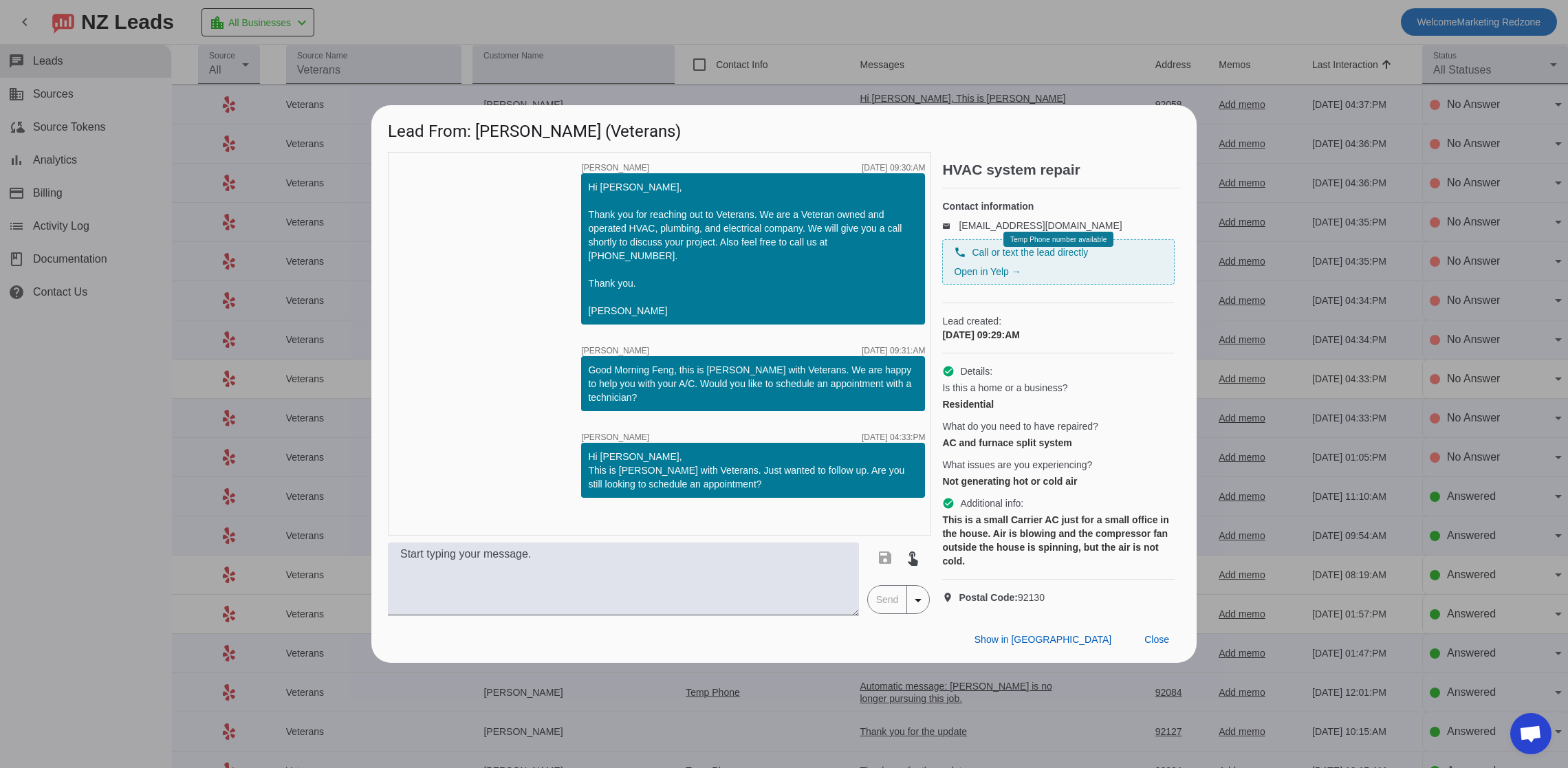
click at [1168, 662] on div "Show in Yelp Close" at bounding box center [784, 639] width 825 height 48
click at [1162, 645] on span "Close" at bounding box center [1156, 639] width 25 height 11
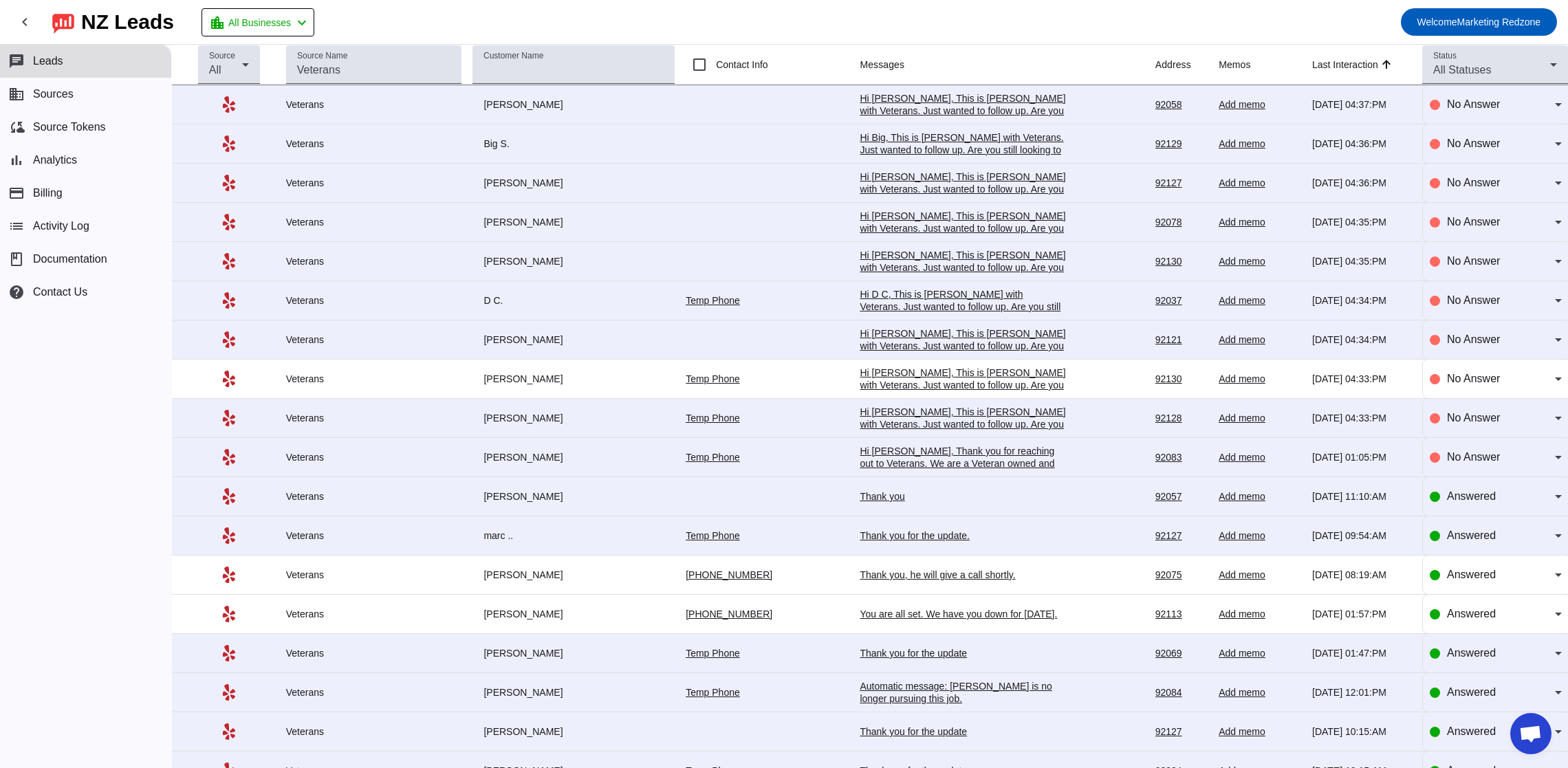
click at [900, 581] on div "Thank you, he will give a call shortly." at bounding box center [962, 574] width 206 height 12
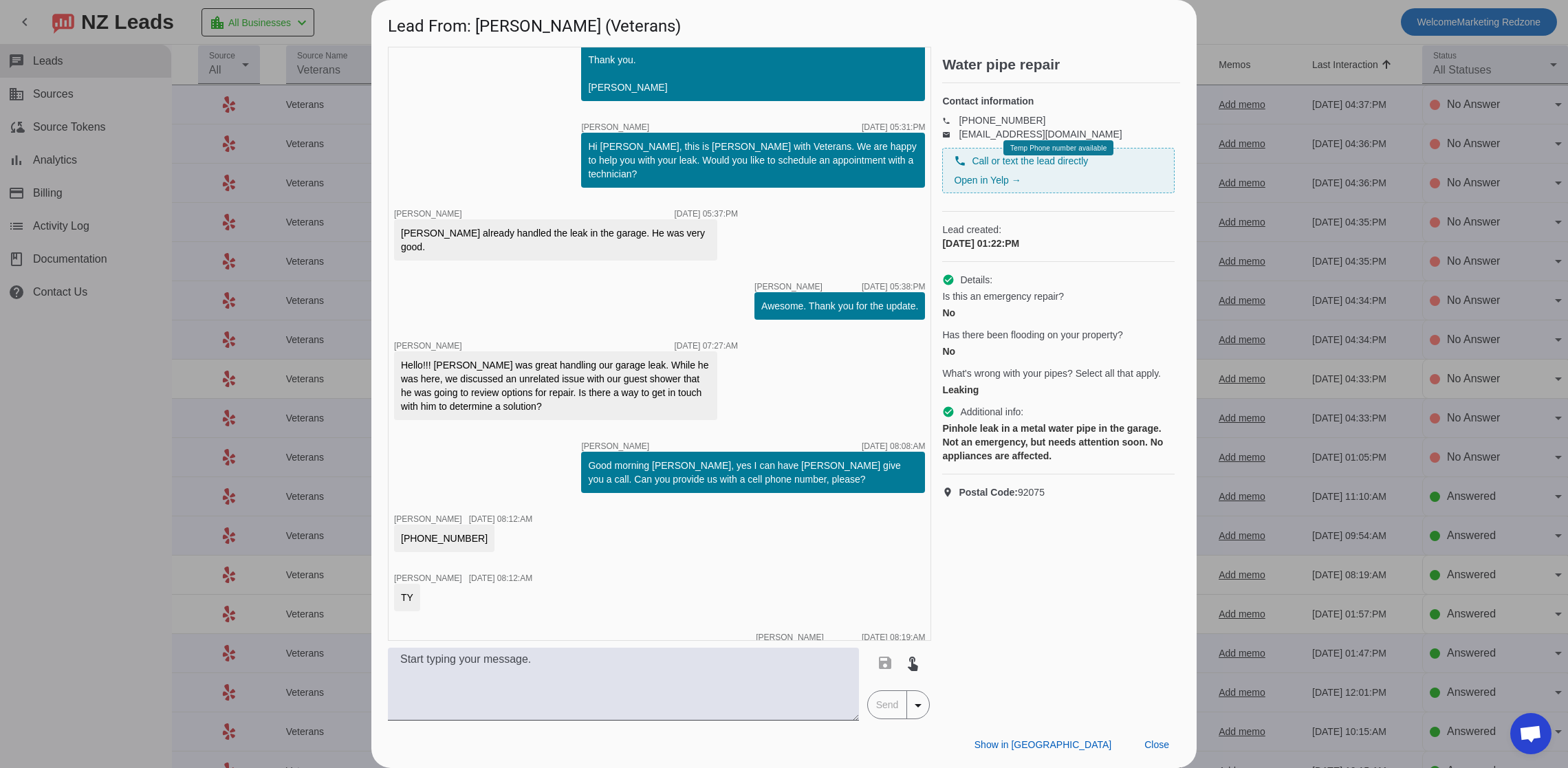
scroll to position [0, 0]
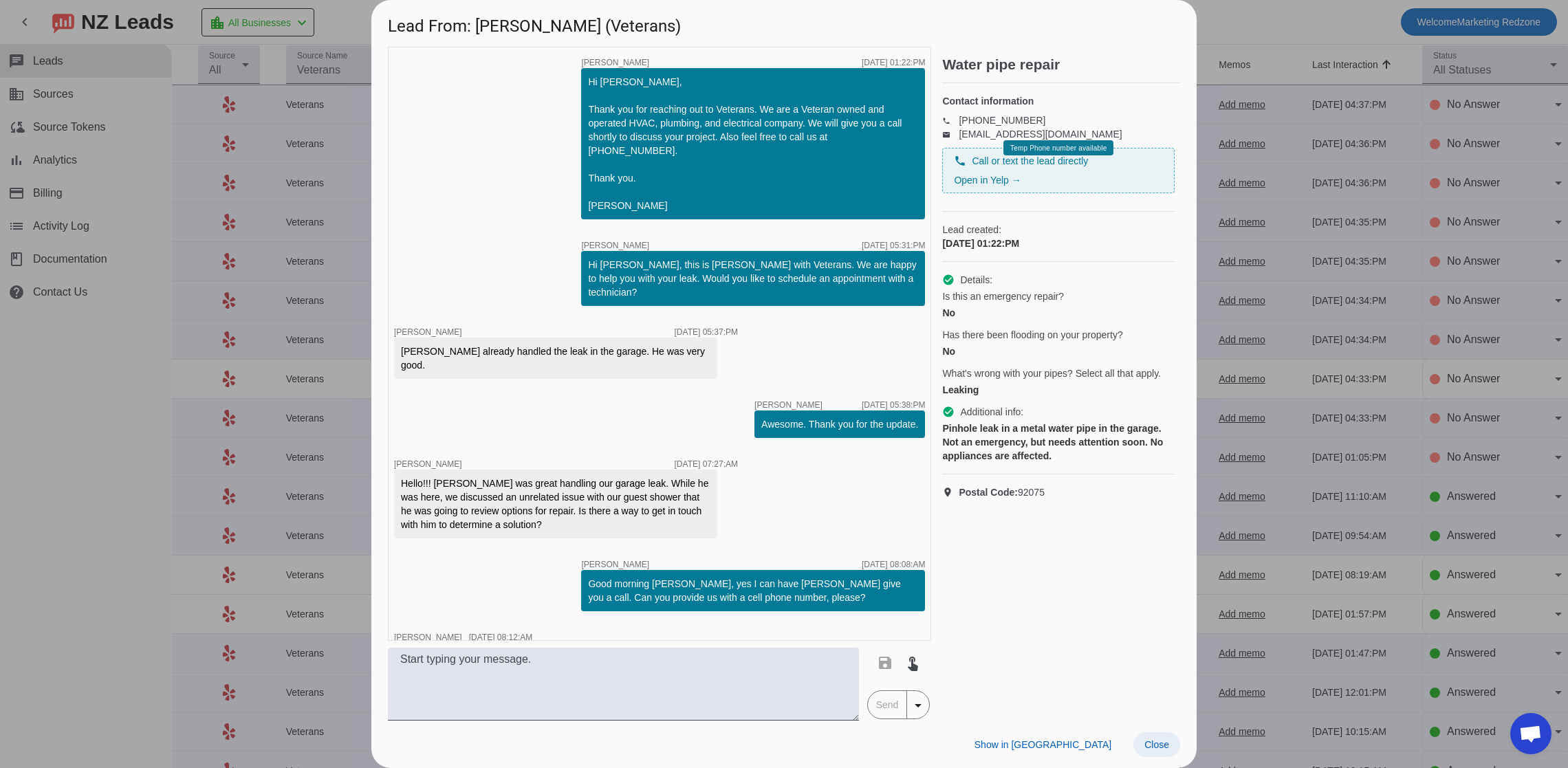
click at [1150, 747] on span "Close" at bounding box center [1156, 744] width 25 height 11
click at [1145, 743] on span "Close" at bounding box center [1156, 744] width 25 height 11
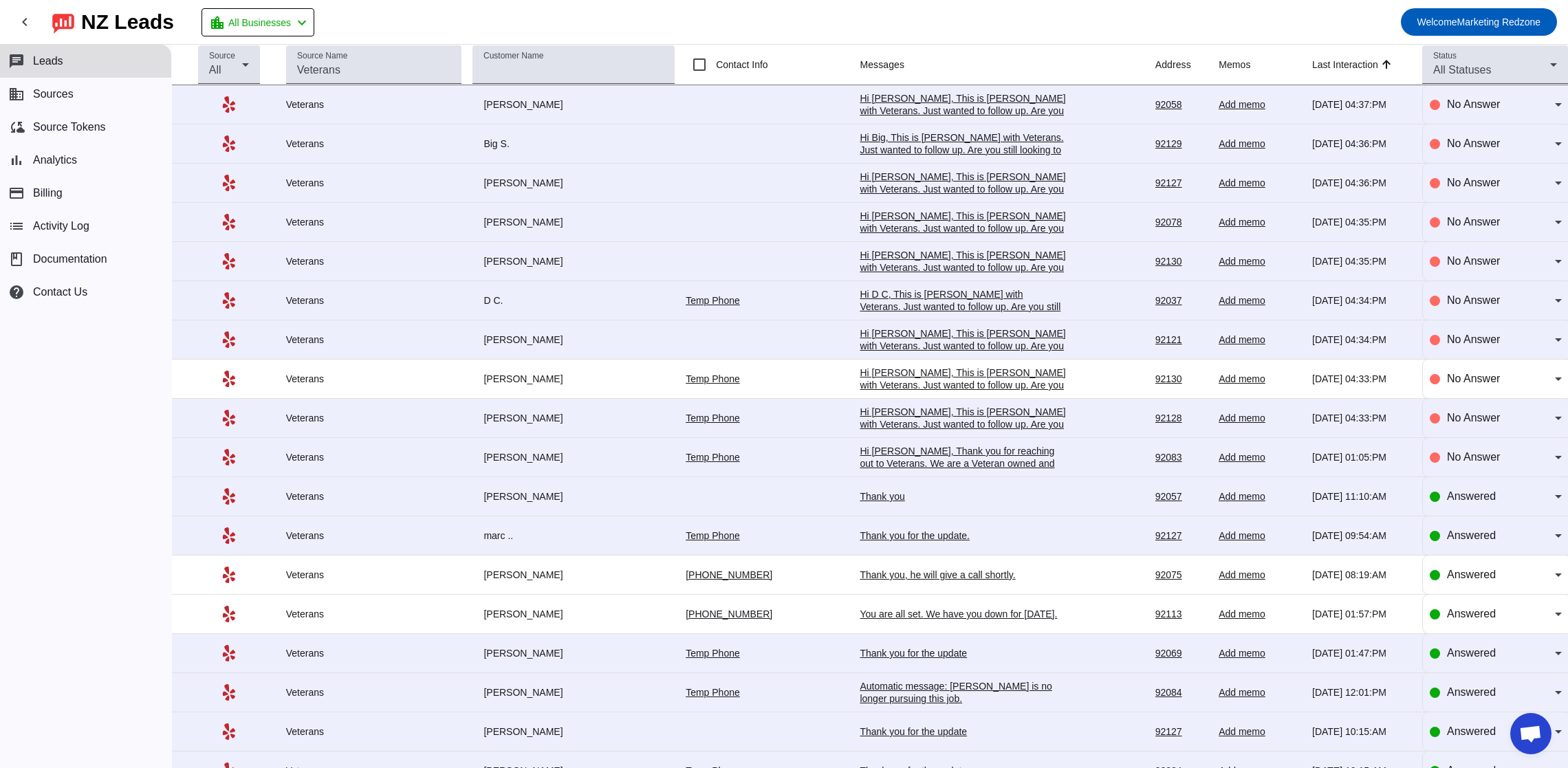
click at [903, 735] on div "Thank you for the update" at bounding box center [962, 730] width 206 height 12
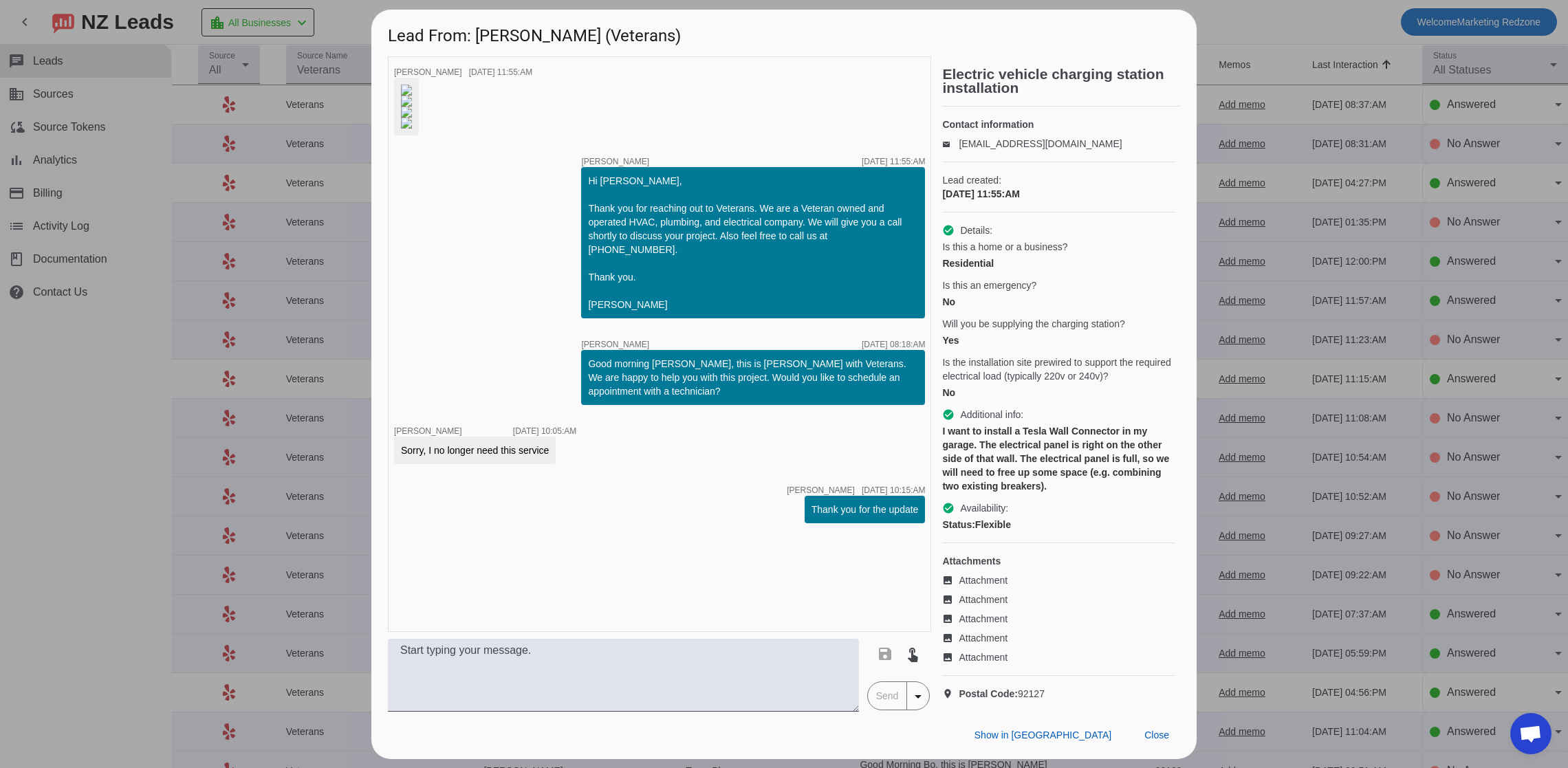
scroll to position [211, 0]
click at [1155, 740] on span "Close" at bounding box center [1156, 735] width 25 height 11
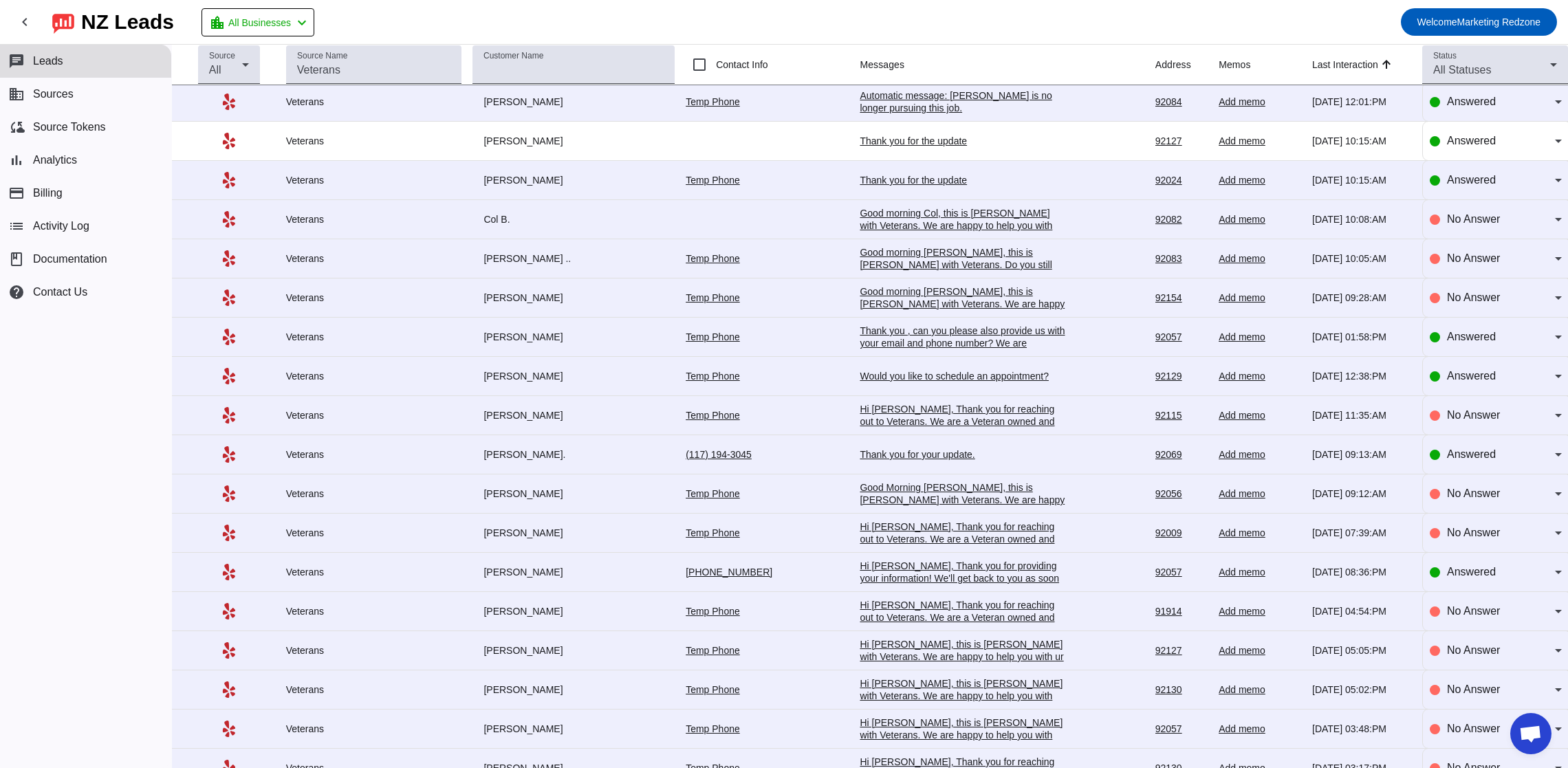
scroll to position [1809, 0]
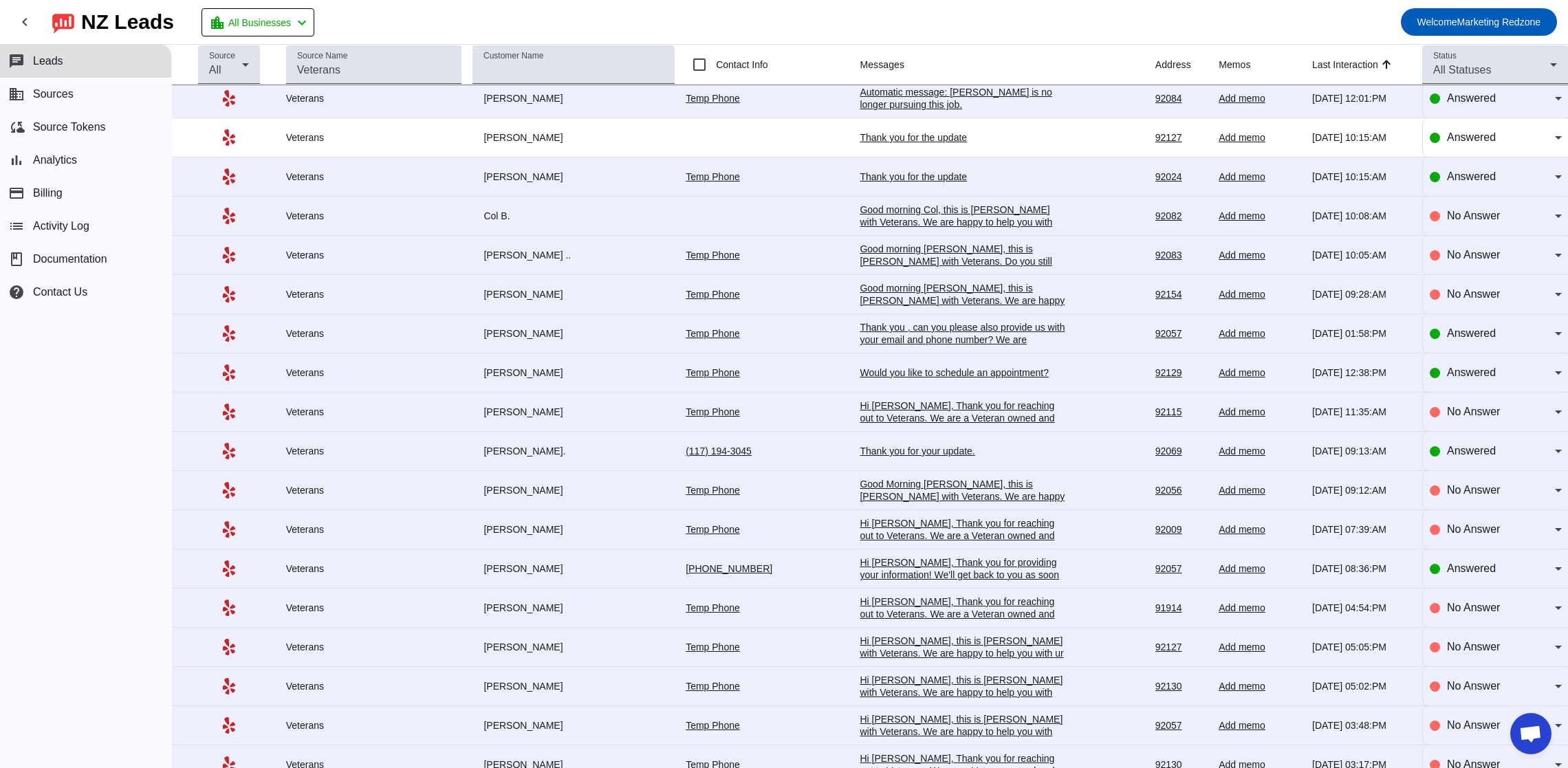
click at [915, 468] on td "Thank you for your update. 9/2/2025, 09:13:AM" at bounding box center [1006, 451] width 295 height 40
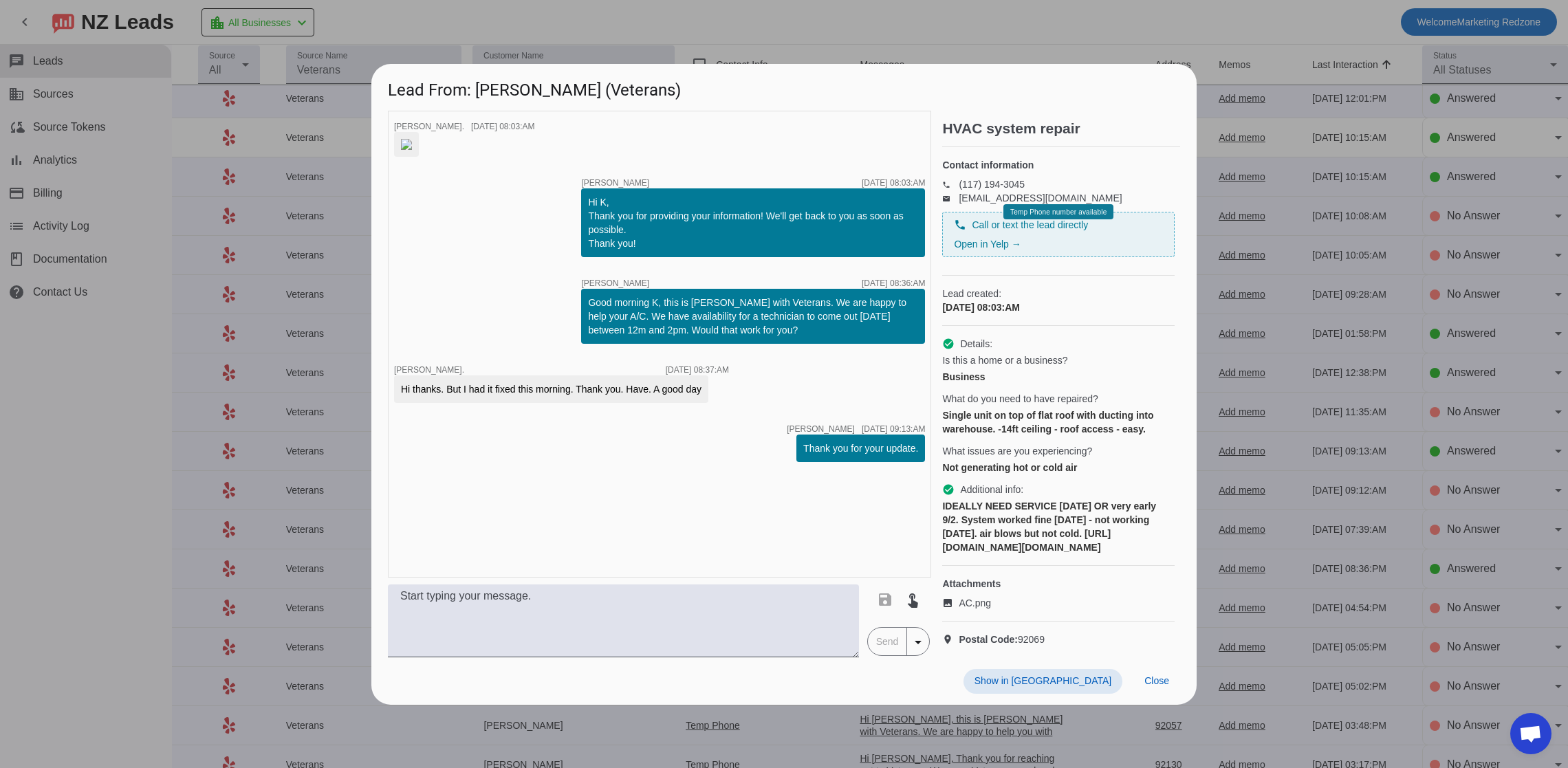
scroll to position [0, 0]
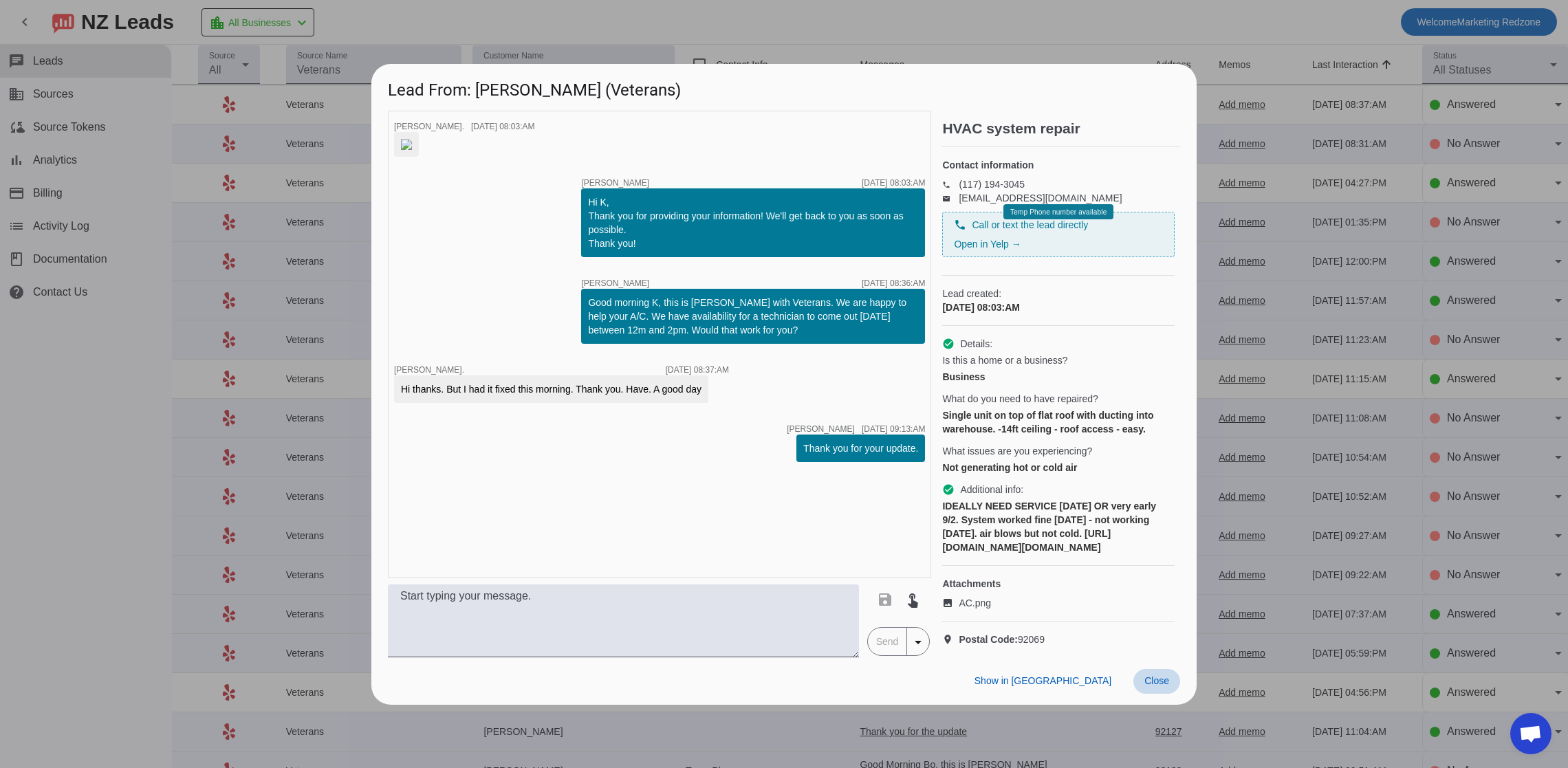
click at [1149, 686] on span "Close" at bounding box center [1156, 681] width 25 height 11
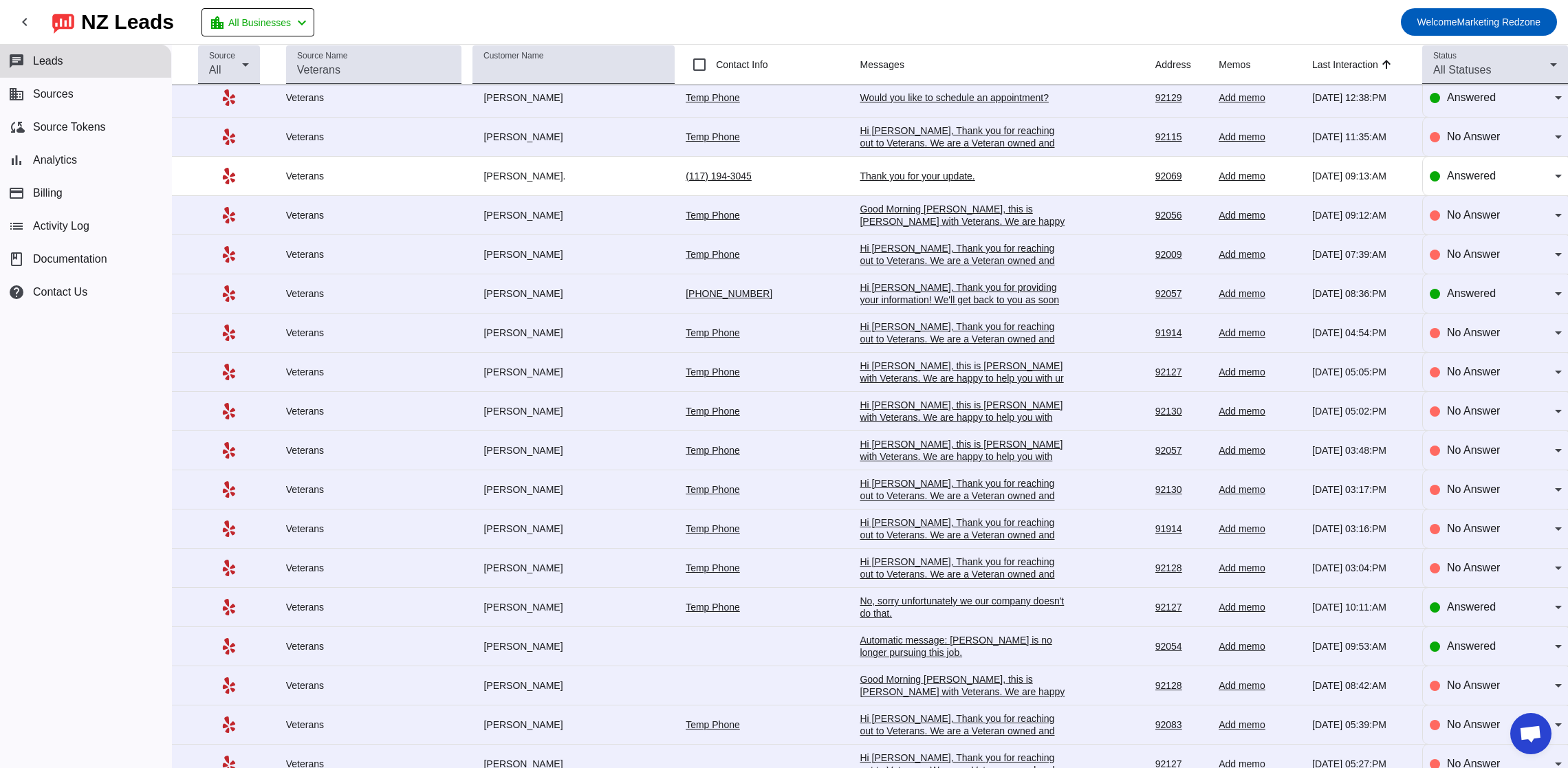
scroll to position [2078, 0]
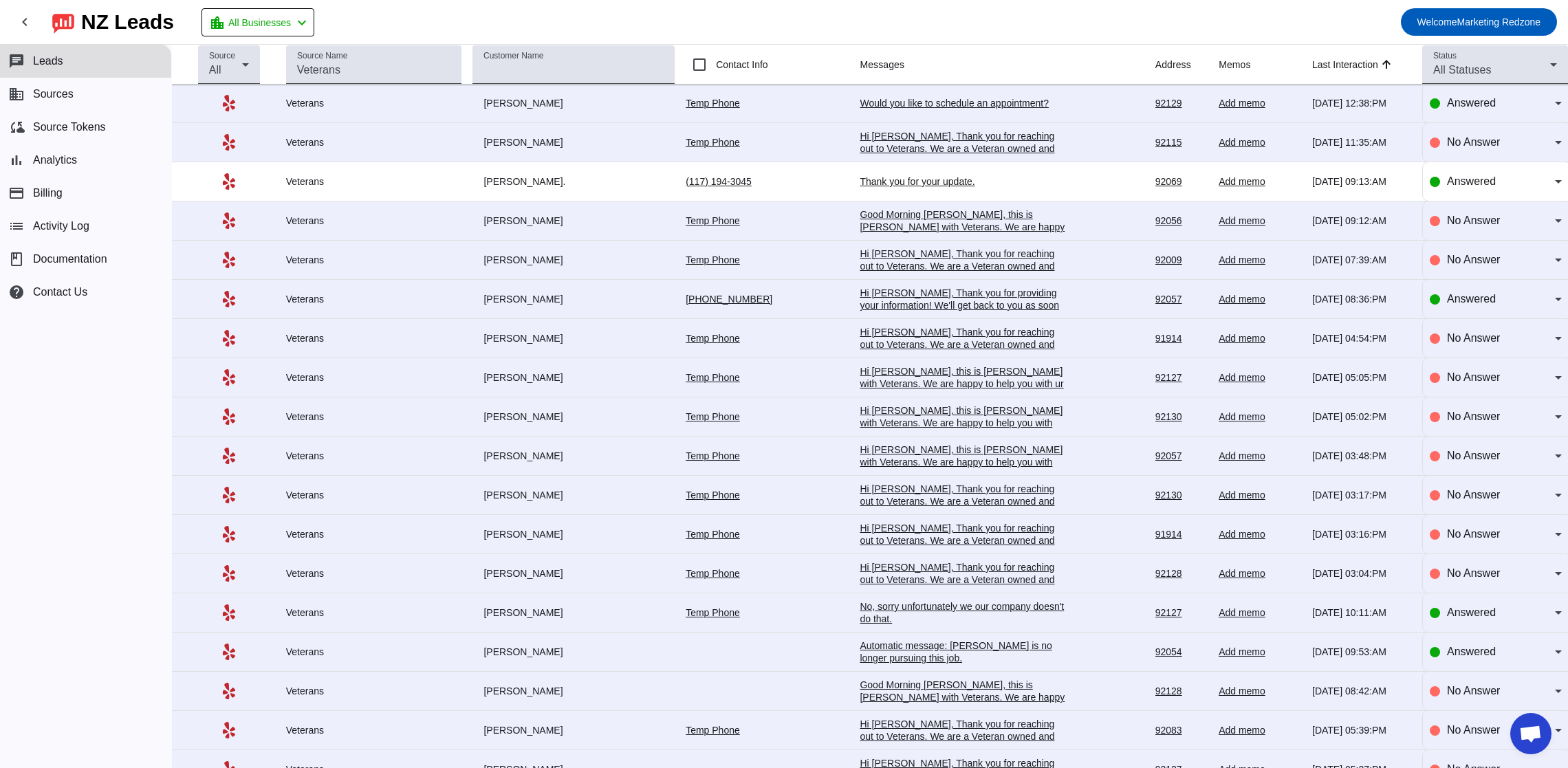
click at [908, 301] on div "Hi Brianna, Thank you for providing your information! We'll get back to you as …" at bounding box center [962, 305] width 206 height 37
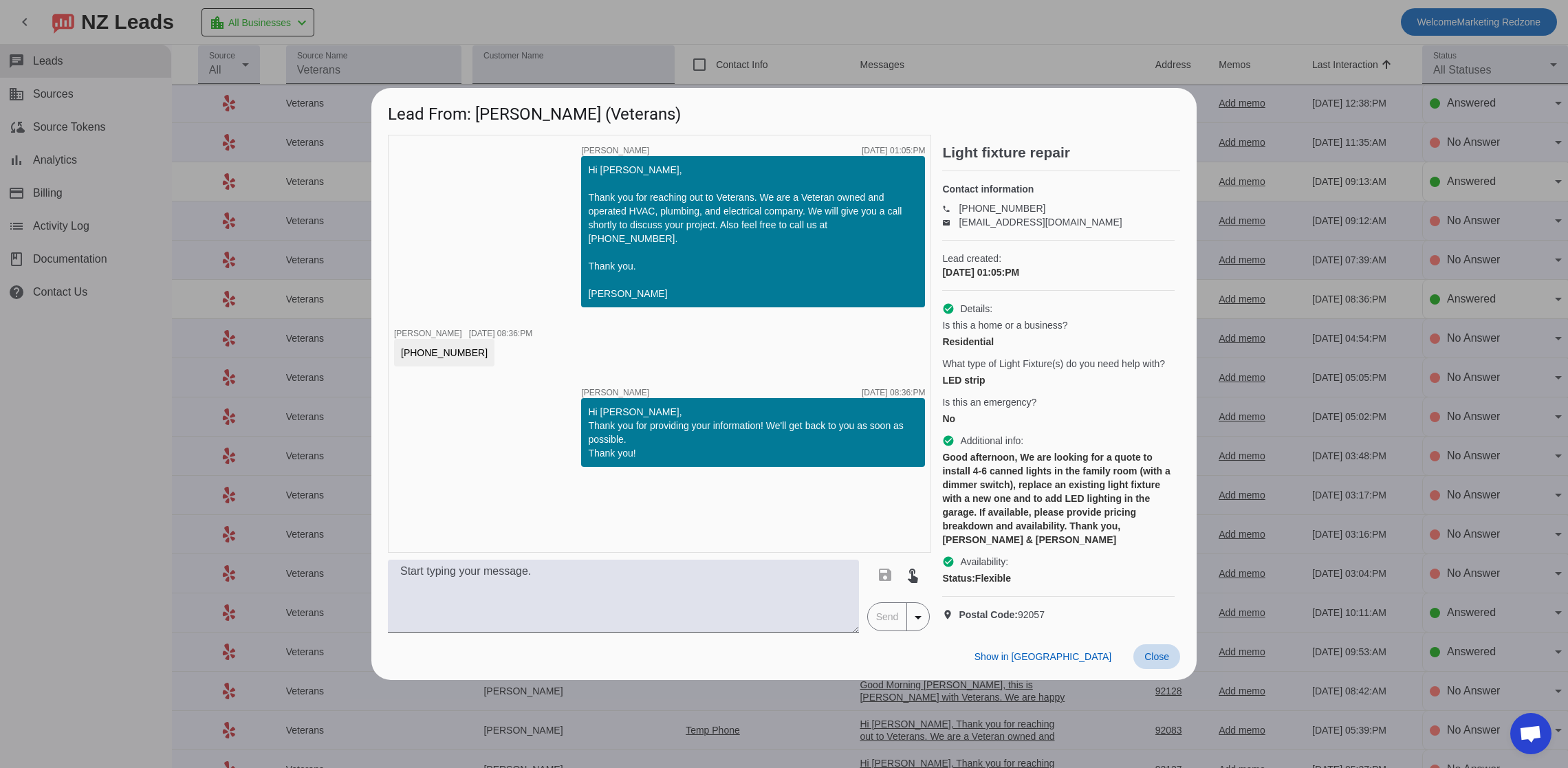
click at [1160, 662] on span "Close" at bounding box center [1156, 657] width 25 height 11
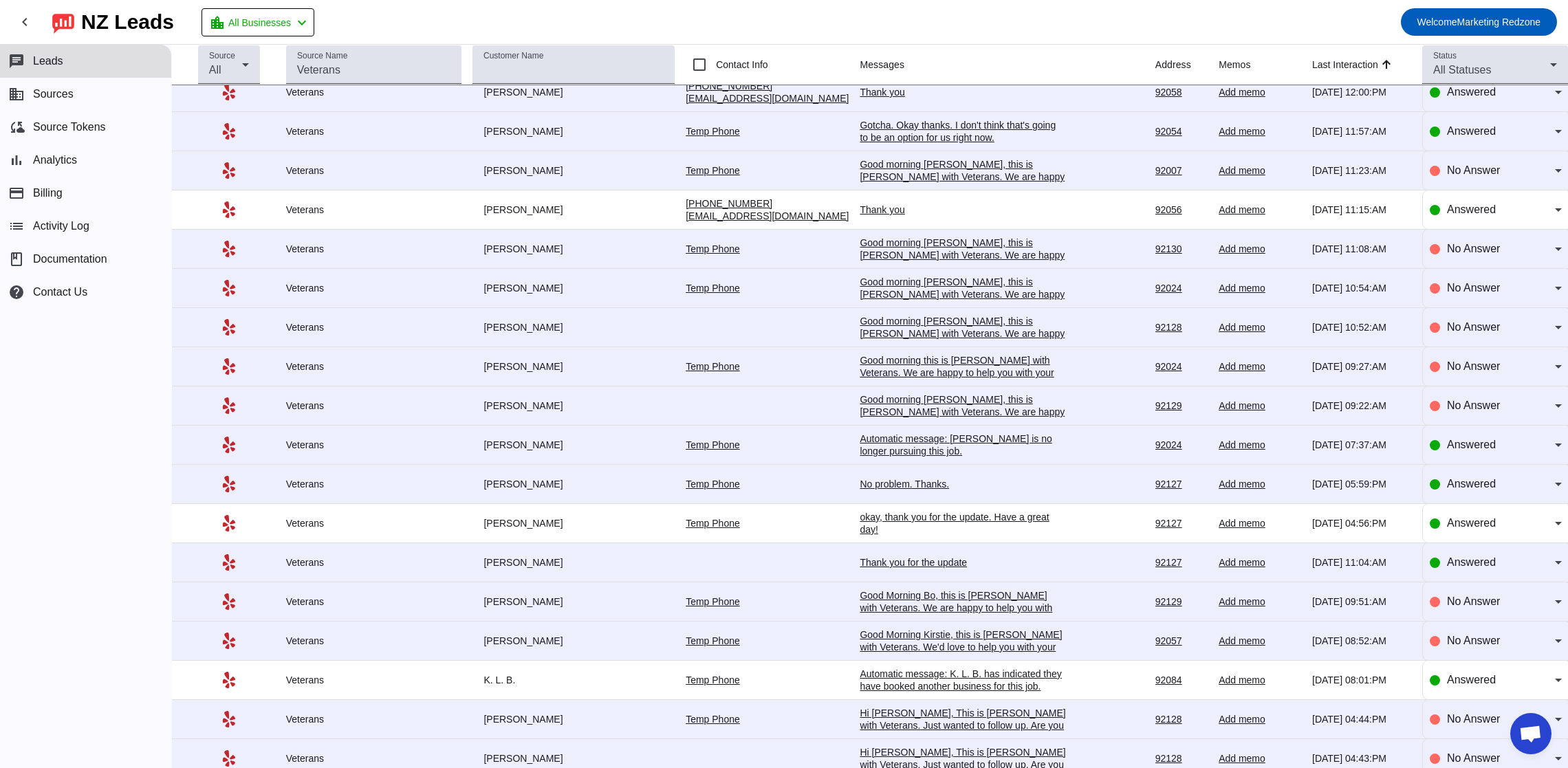
scroll to position [165, 0]
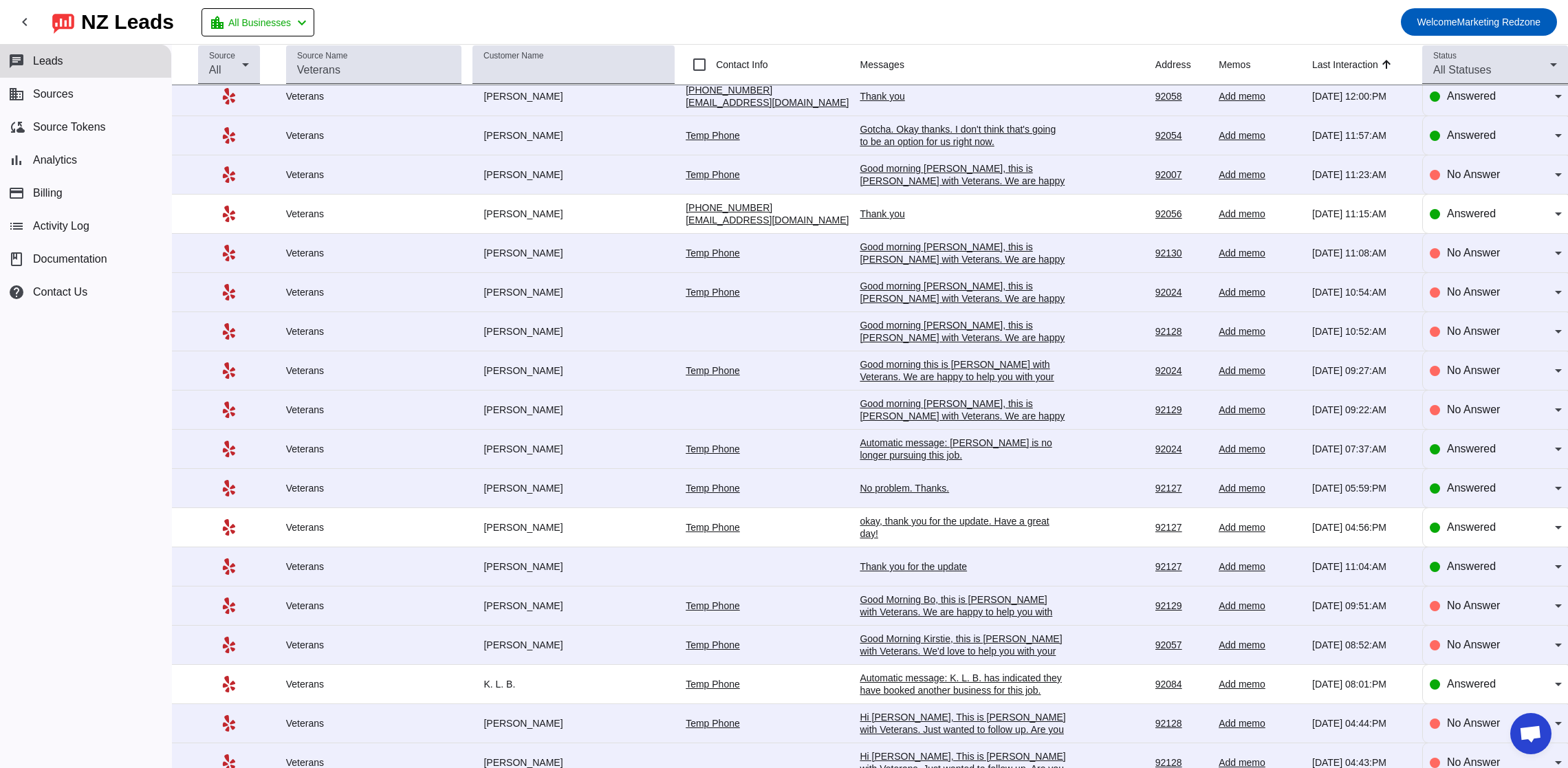
click at [859, 523] on div "okay, thank you for the update. Have a great day!" at bounding box center [962, 526] width 206 height 25
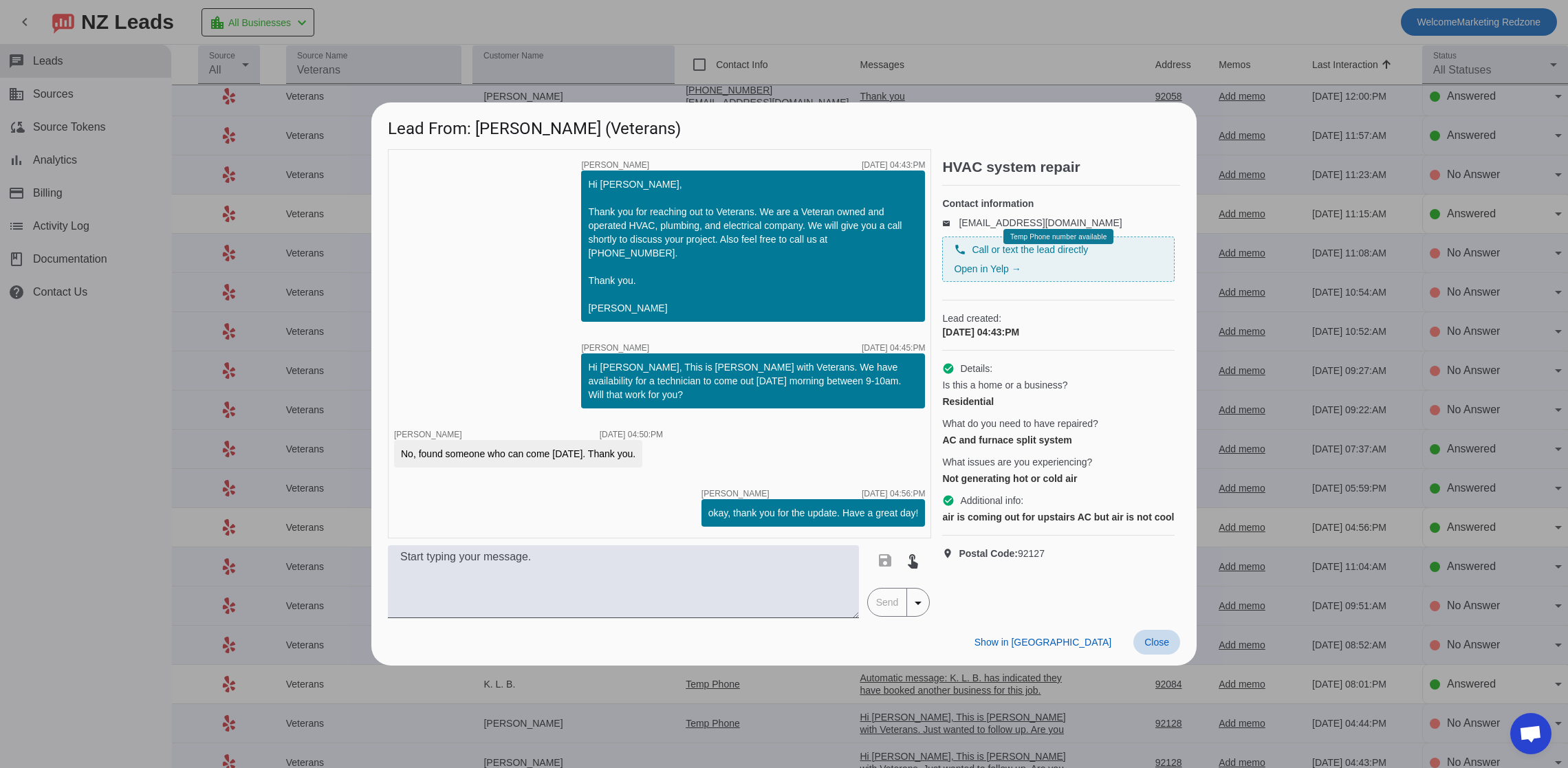
click at [1145, 637] on span "Close" at bounding box center [1156, 642] width 25 height 11
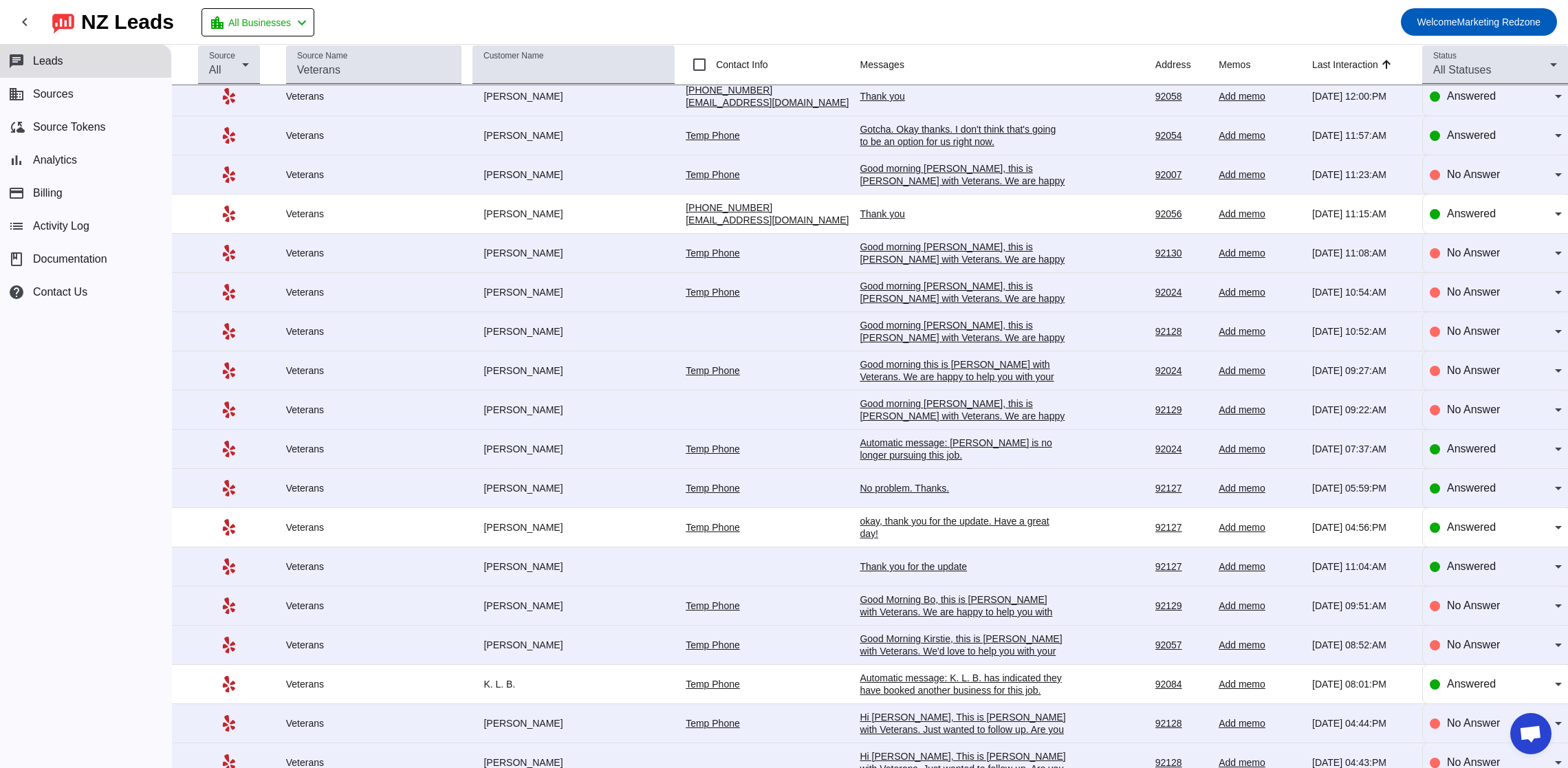
click at [930, 696] on div "Automatic message: K. L. B. has indicated they have booked another business for…" at bounding box center [962, 683] width 206 height 25
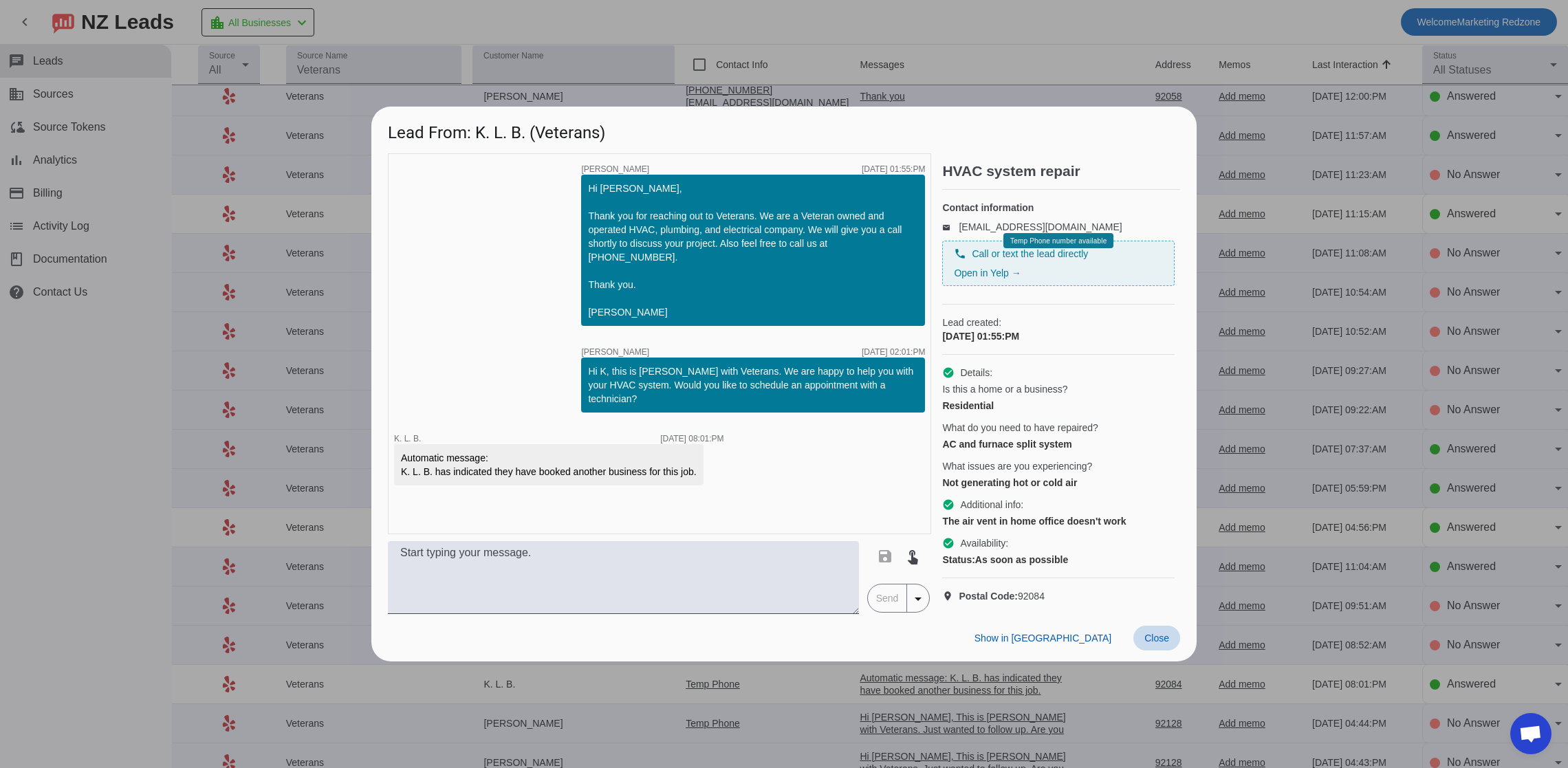
click at [1151, 643] on span "Close" at bounding box center [1156, 638] width 25 height 11
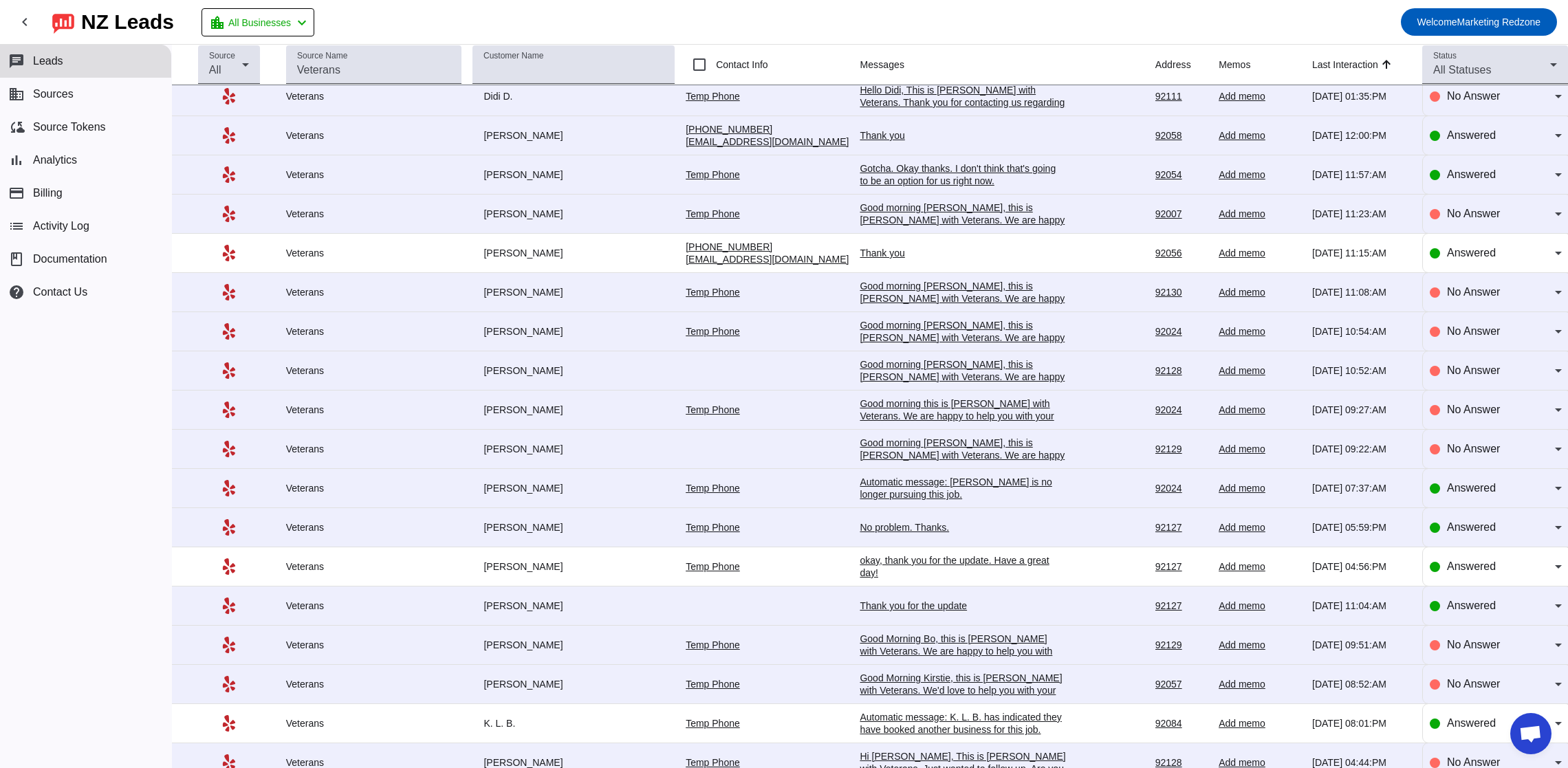
scroll to position [0, 0]
